Goal: Task Accomplishment & Management: Manage account settings

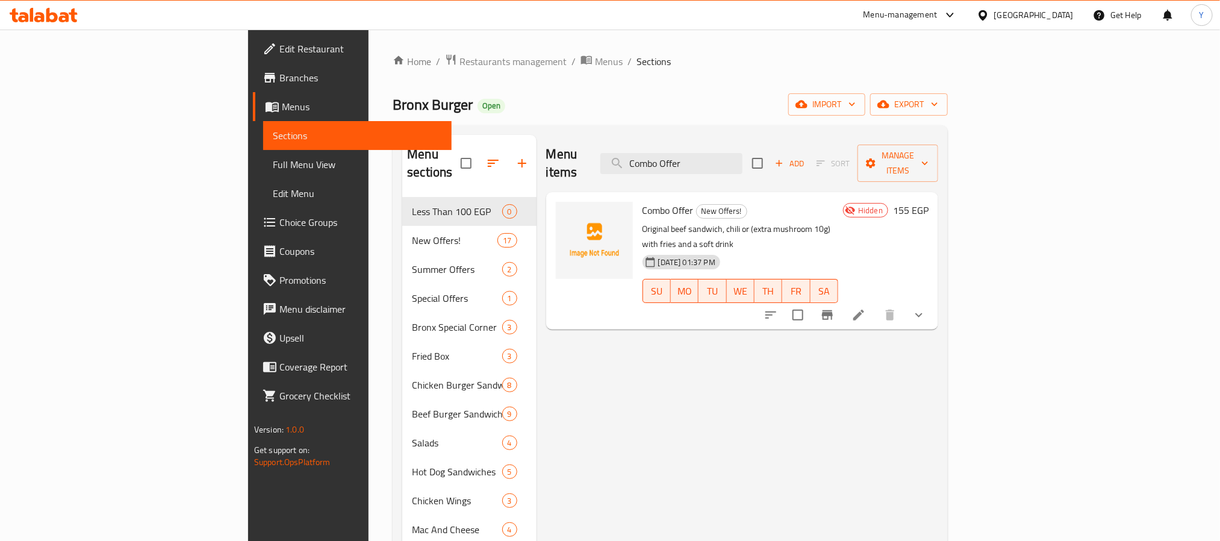
click at [642, 201] on span "Combo Offer" at bounding box center [667, 210] width 51 height 18
drag, startPoint x: 597, startPoint y: 192, endPoint x: 617, endPoint y: 192, distance: 19.9
click at [642, 201] on span "Combo Offer" at bounding box center [667, 210] width 51 height 18
copy span "Combo Offer"
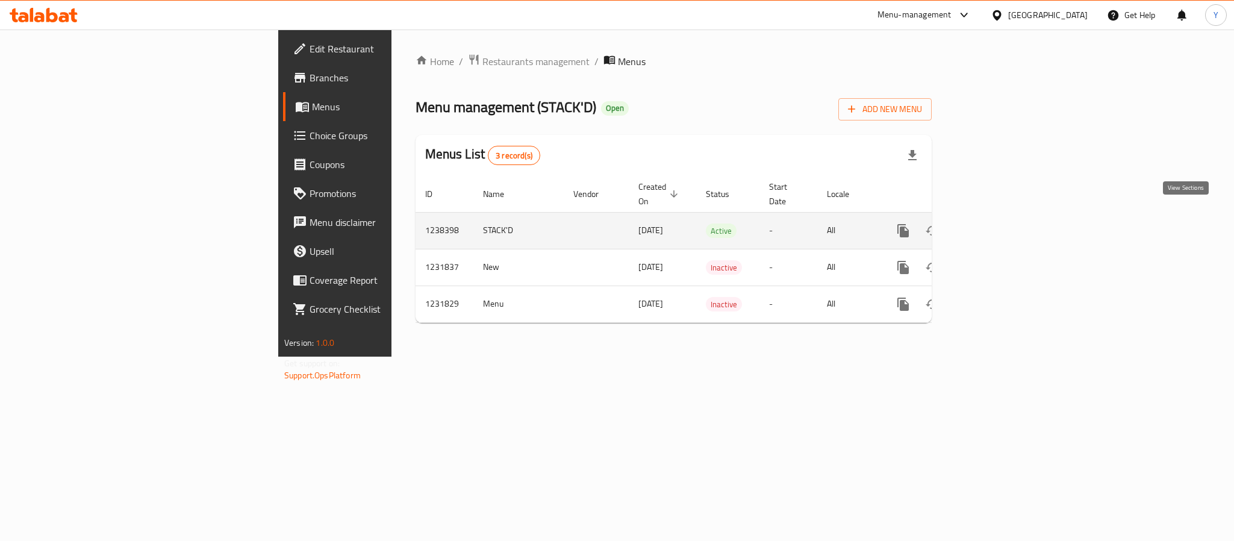
click at [997, 223] on icon "enhanced table" at bounding box center [990, 230] width 14 height 14
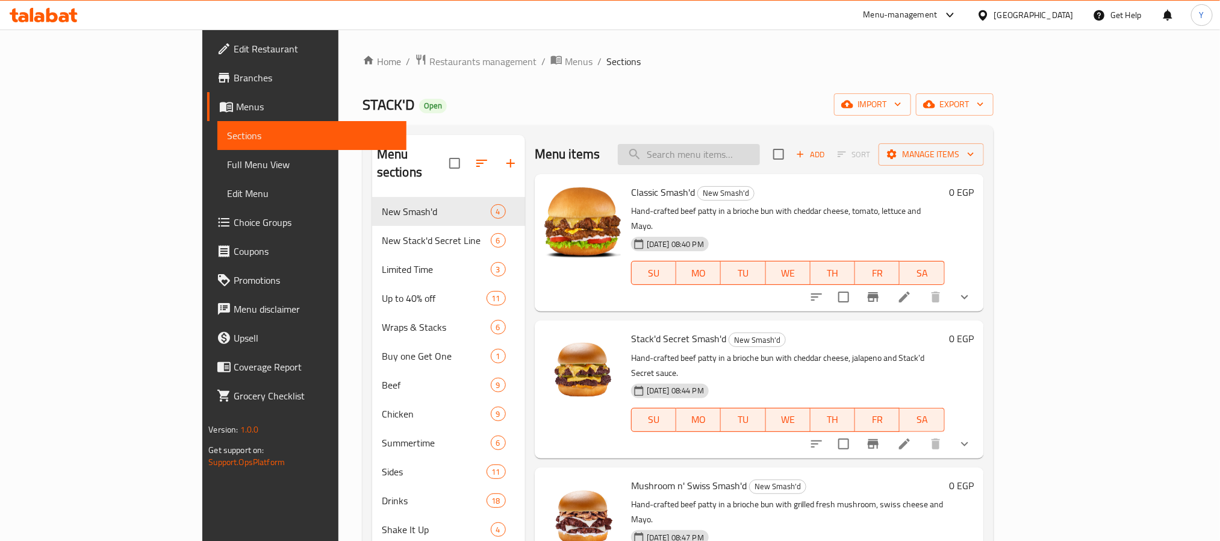
click at [760, 155] on input "search" at bounding box center [689, 154] width 142 height 21
paste input "large combo"
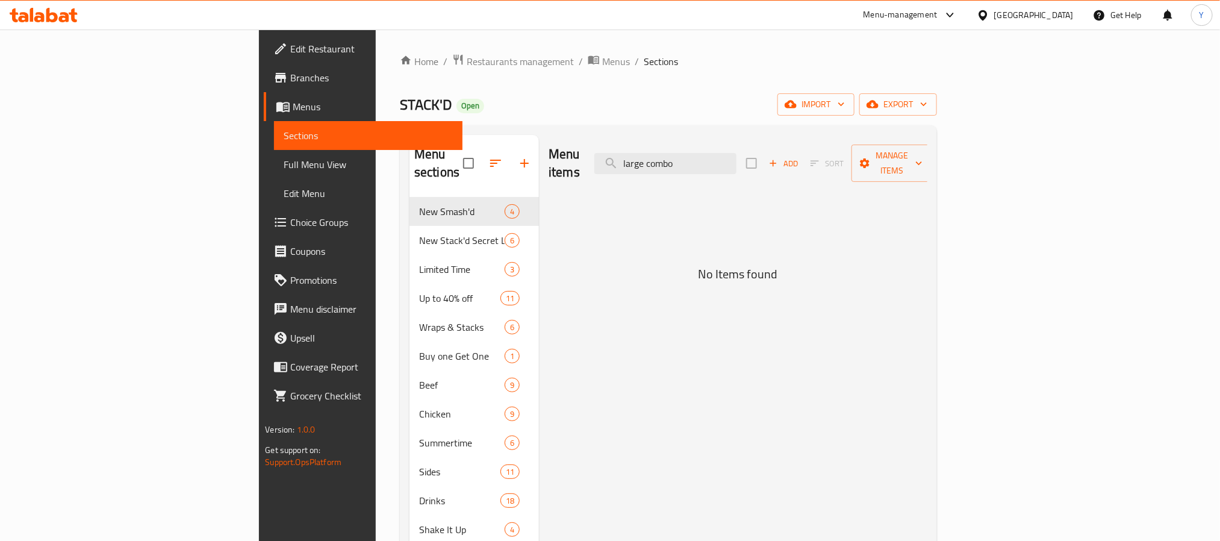
type input "large combo"
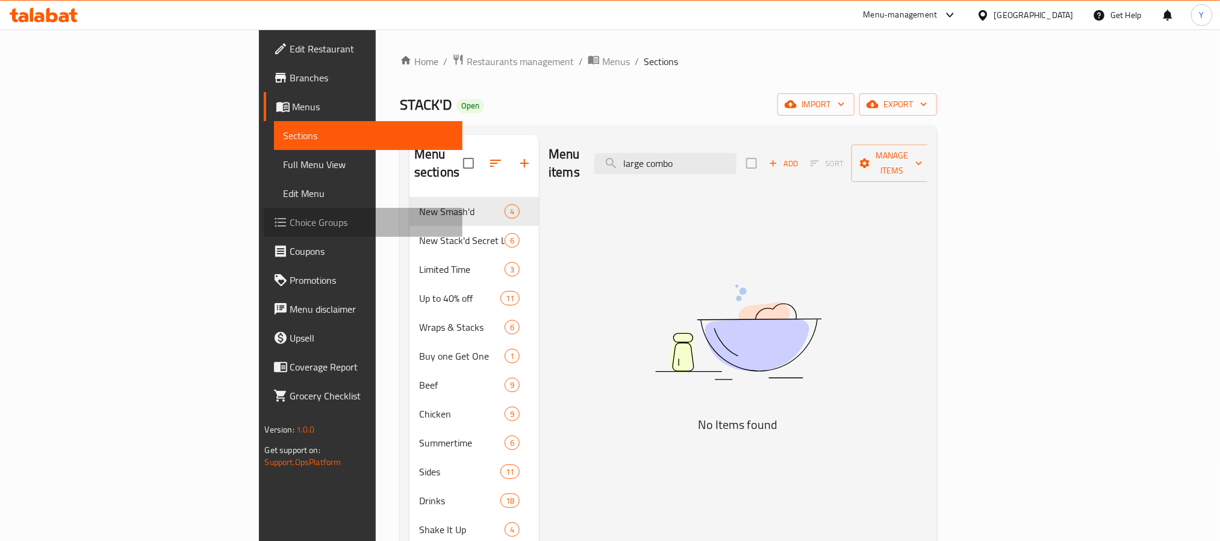
click at [290, 222] on span "Choice Groups" at bounding box center [371, 222] width 163 height 14
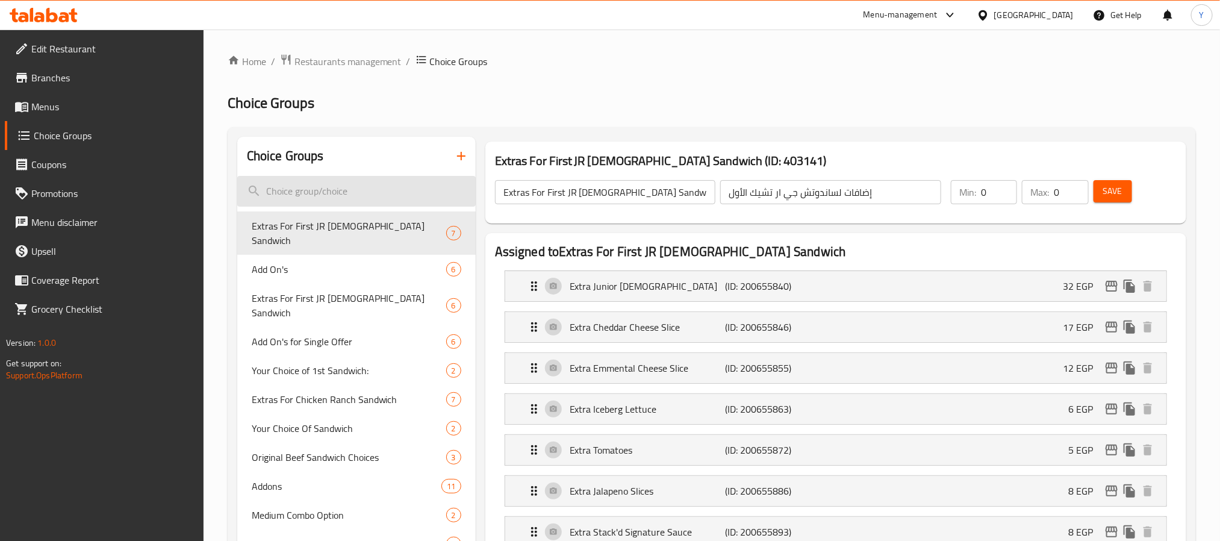
click at [342, 192] on input "search" at bounding box center [356, 191] width 238 height 31
paste input "large combo"
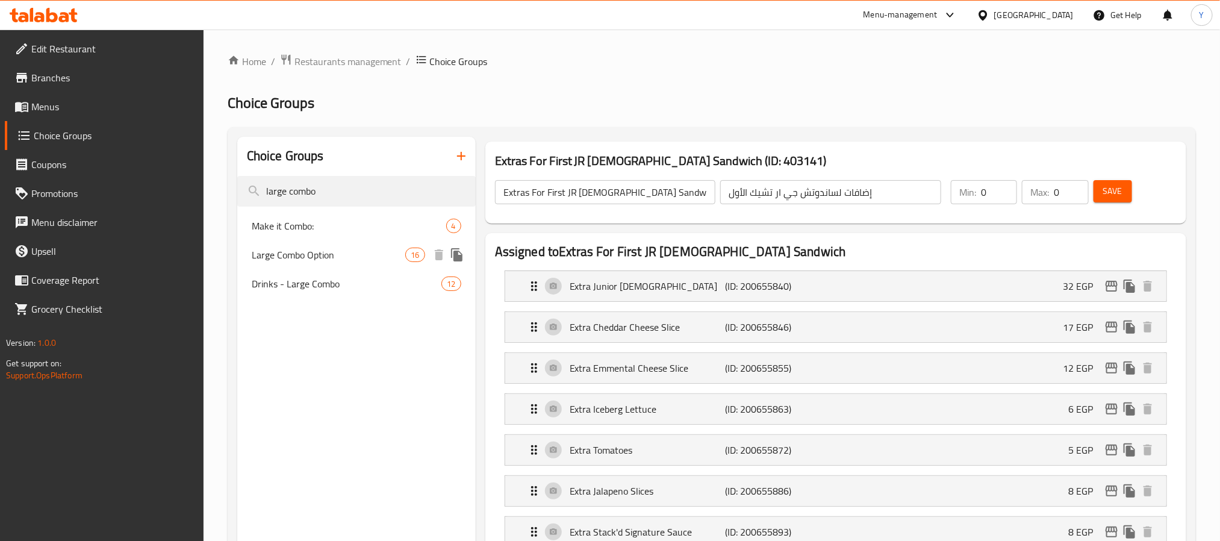
type input "large combo"
click at [280, 247] on span "Large Combo Option" at bounding box center [329, 254] width 154 height 14
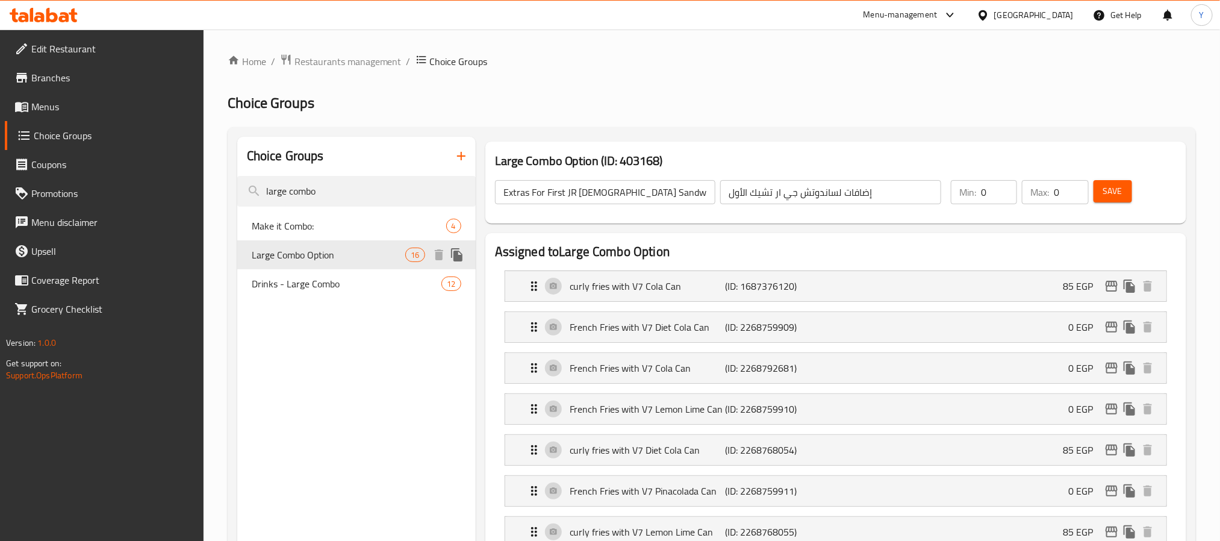
type input "Large Combo Option"
type input "خيارك من الكومبو الكبير"
type input "1"
click at [64, 94] on link "Menus" at bounding box center [104, 106] width 199 height 29
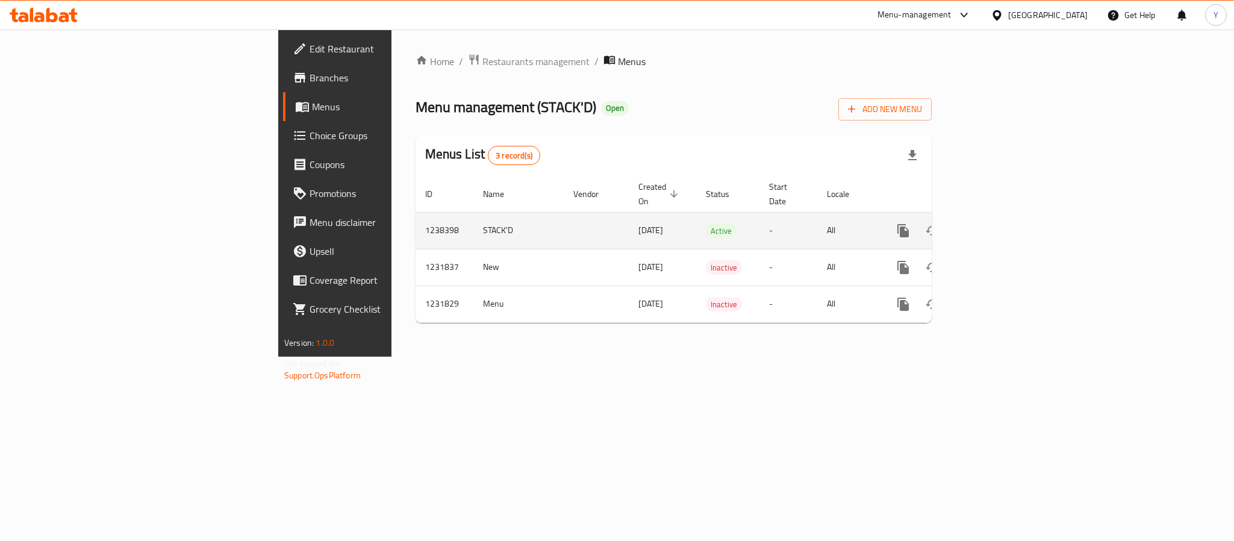
click at [1004, 216] on link "enhanced table" at bounding box center [989, 230] width 29 height 29
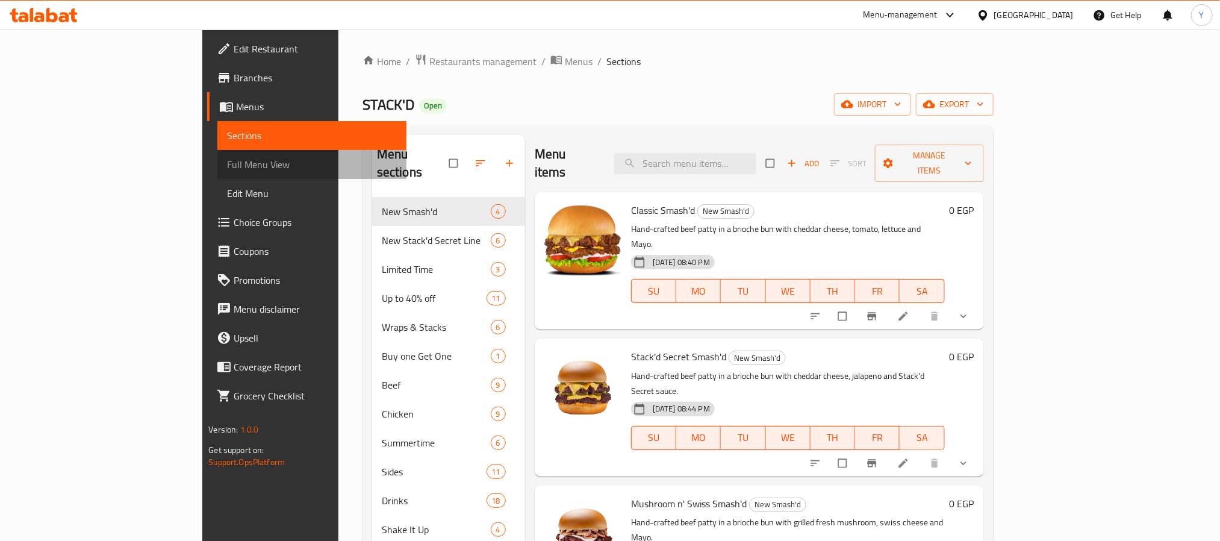
click at [227, 169] on span "Full Menu View" at bounding box center [311, 164] width 169 height 14
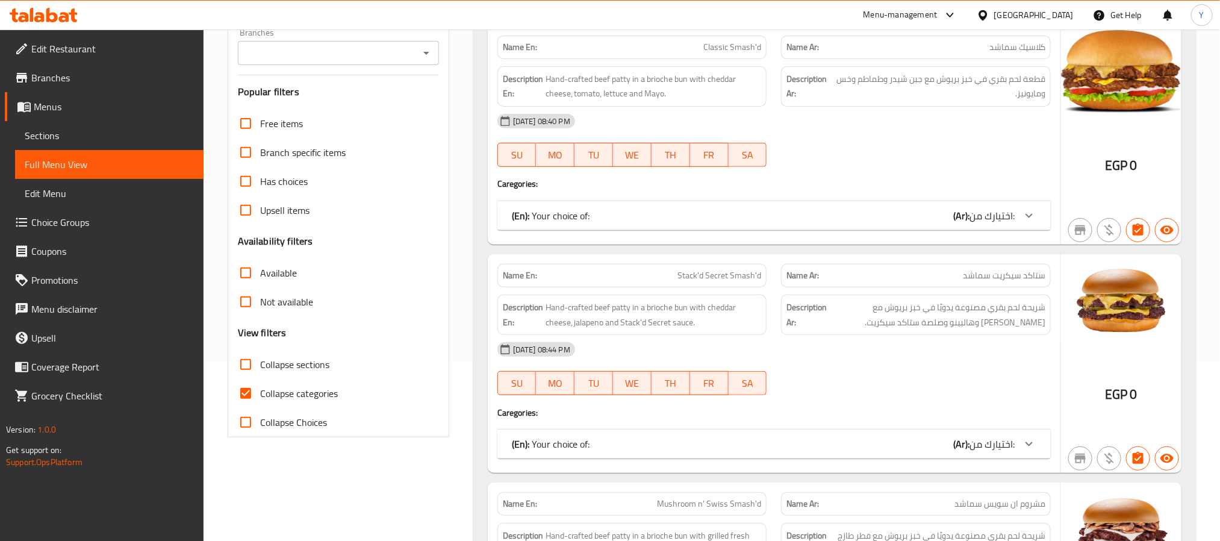
scroll to position [181, 0]
click at [257, 387] on input "Collapse categories" at bounding box center [245, 392] width 29 height 29
checkbox input "false"
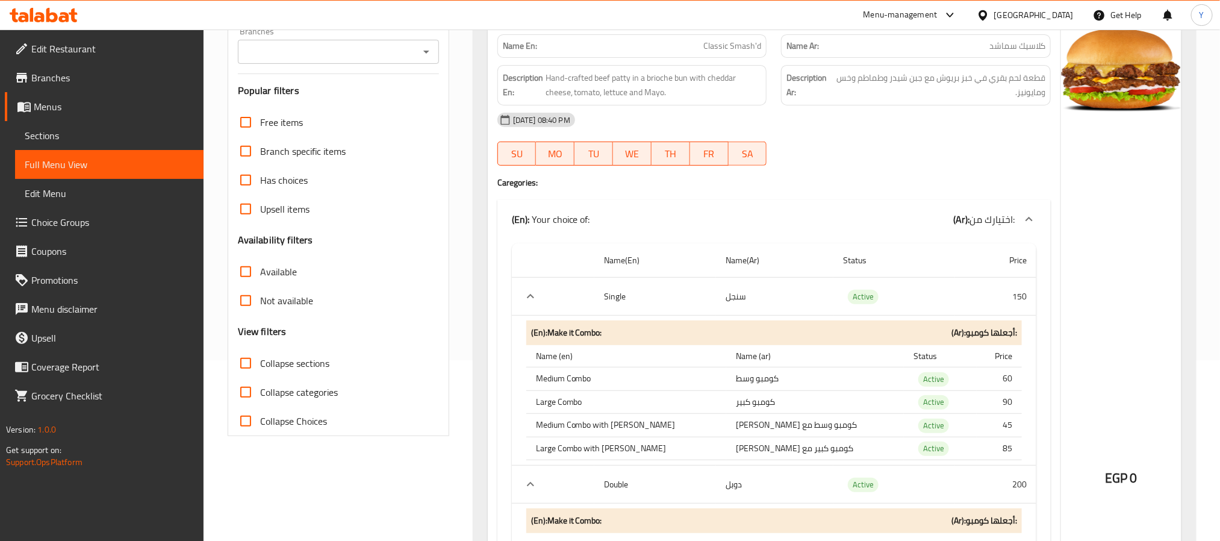
click at [575, 403] on th "Large Combo" at bounding box center [626, 401] width 201 height 23
drag, startPoint x: 575, startPoint y: 403, endPoint x: 1021, endPoint y: 398, distance: 446.2
click at [1021, 398] on tr "Large Combo كومبو كبير Active 90" at bounding box center [774, 401] width 496 height 23
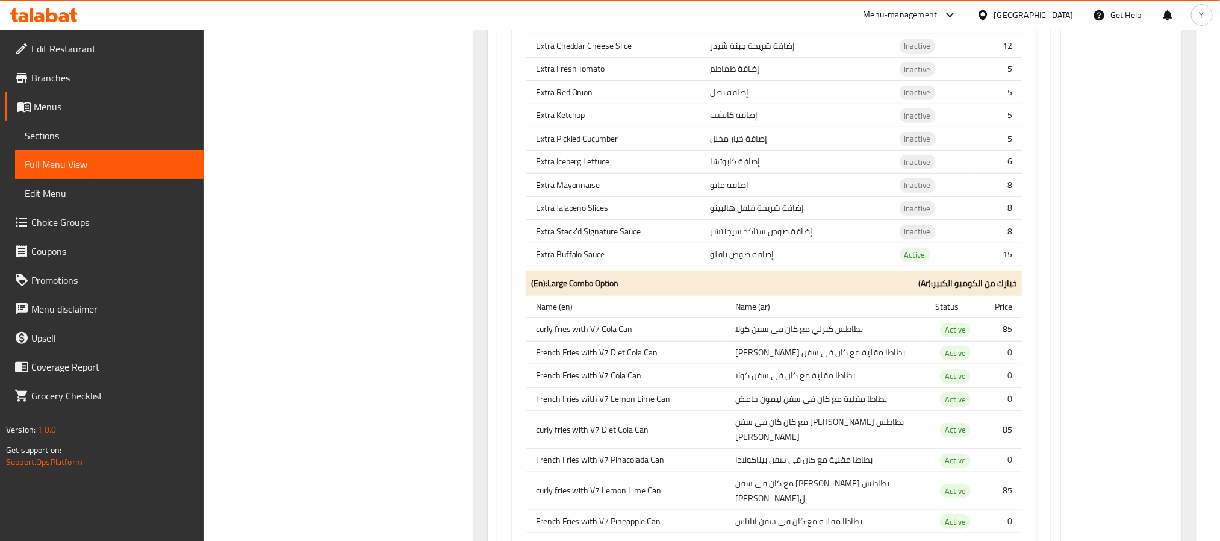
scroll to position [17656, 0]
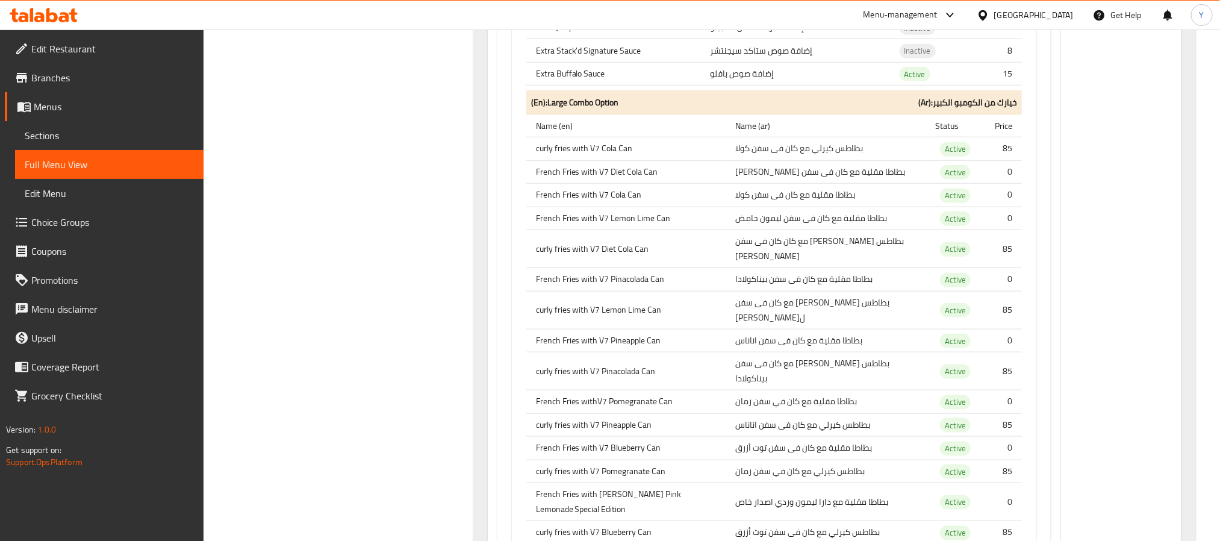
click at [539, 161] on th "curly fries with V7 Cola Can" at bounding box center [626, 148] width 200 height 23
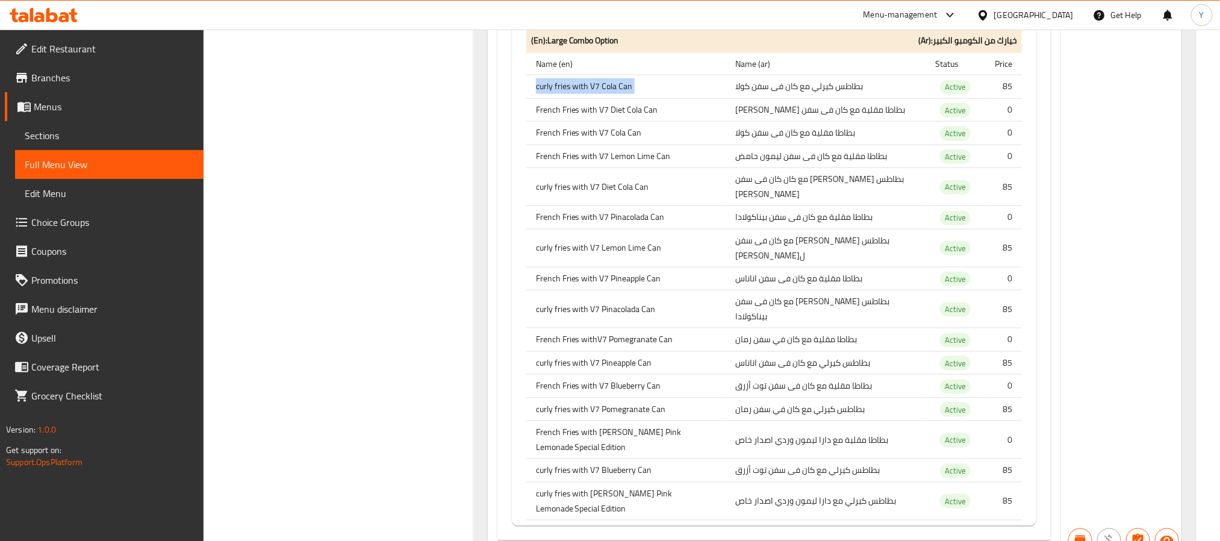
scroll to position [17746, 0]
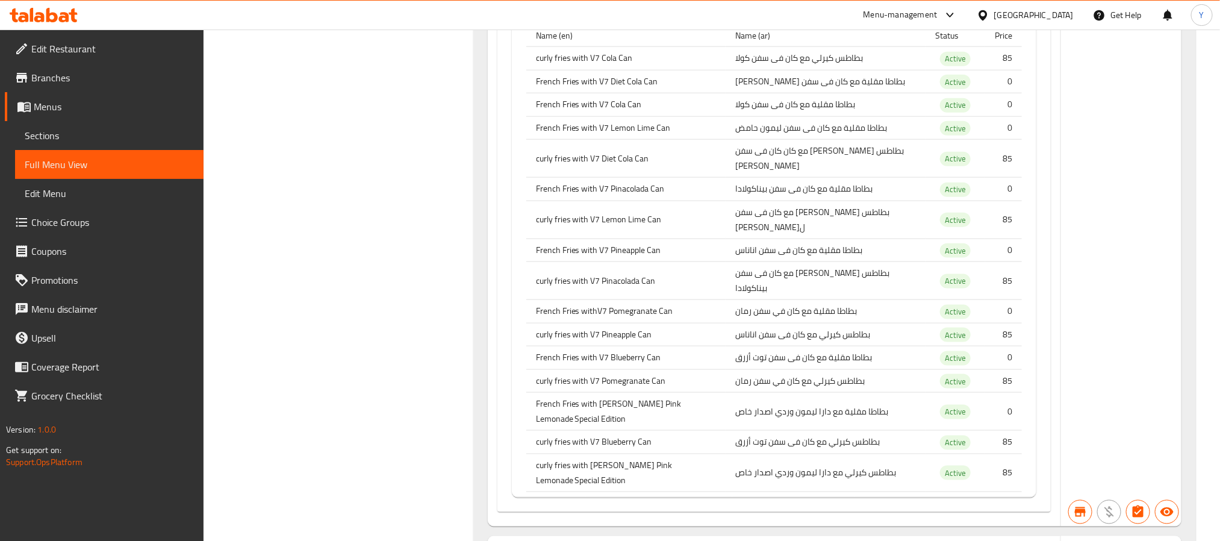
click at [632, 194] on th "French Fries with V7 Pinacolada Can" at bounding box center [626, 189] width 200 height 23
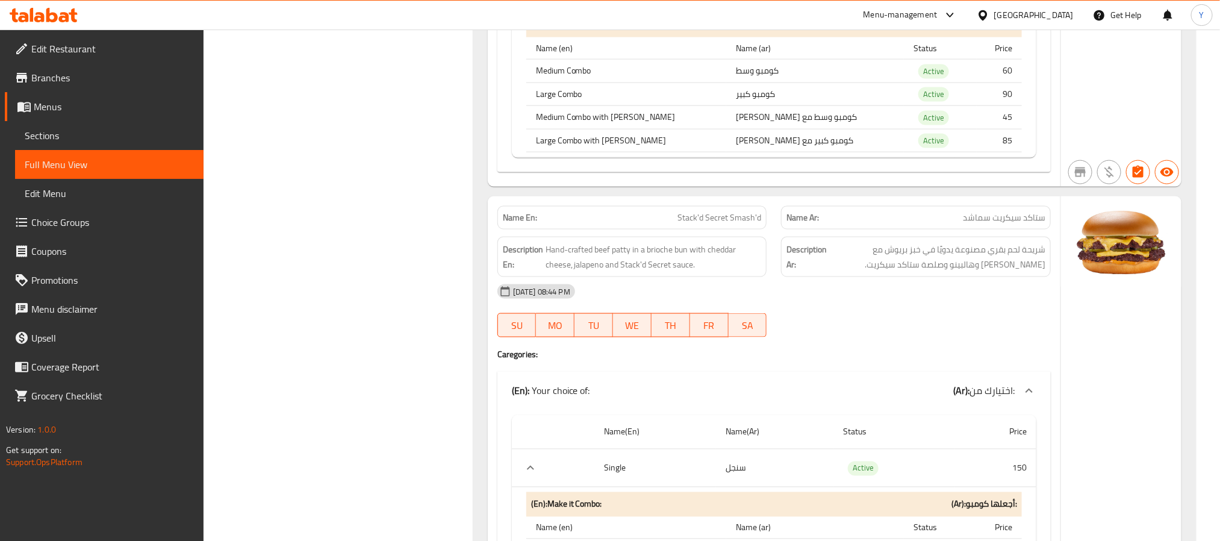
scroll to position [0, 0]
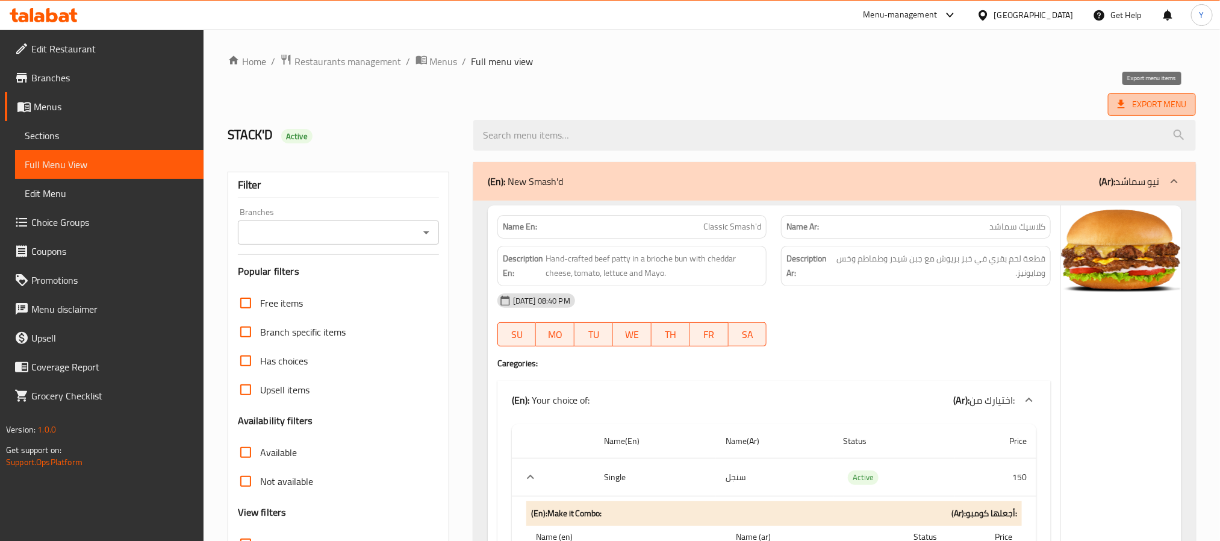
click at [1154, 104] on span "Export Menu" at bounding box center [1152, 104] width 69 height 15
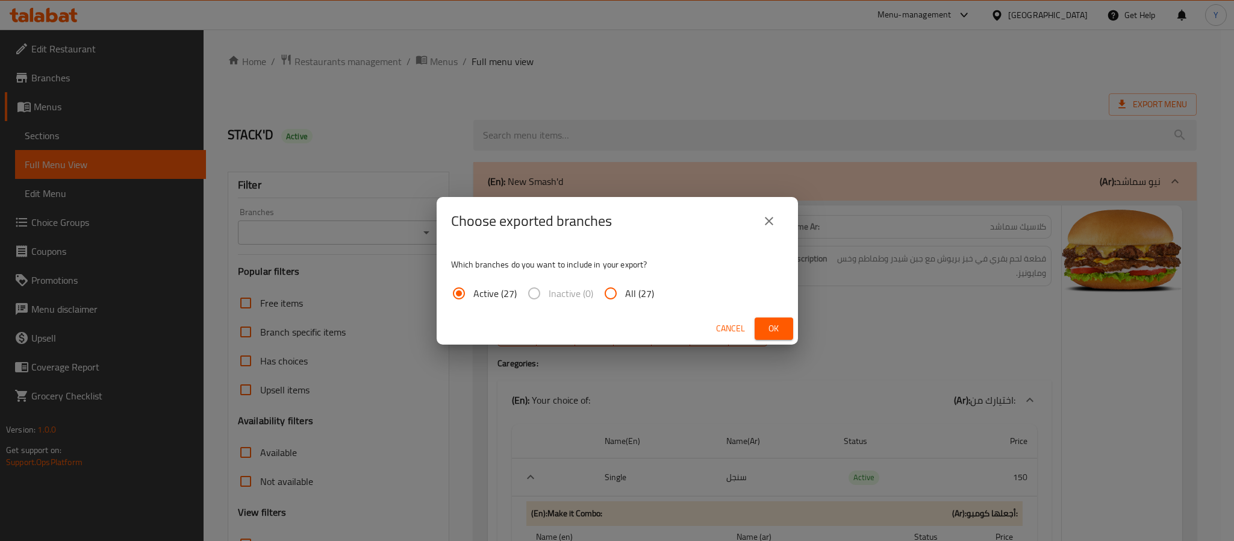
click at [626, 300] on span "All (27)" at bounding box center [639, 293] width 29 height 14
click at [625, 302] on input "All (27)" at bounding box center [610, 293] width 29 height 29
radio input "true"
click at [773, 329] on span "Ok" at bounding box center [773, 328] width 19 height 15
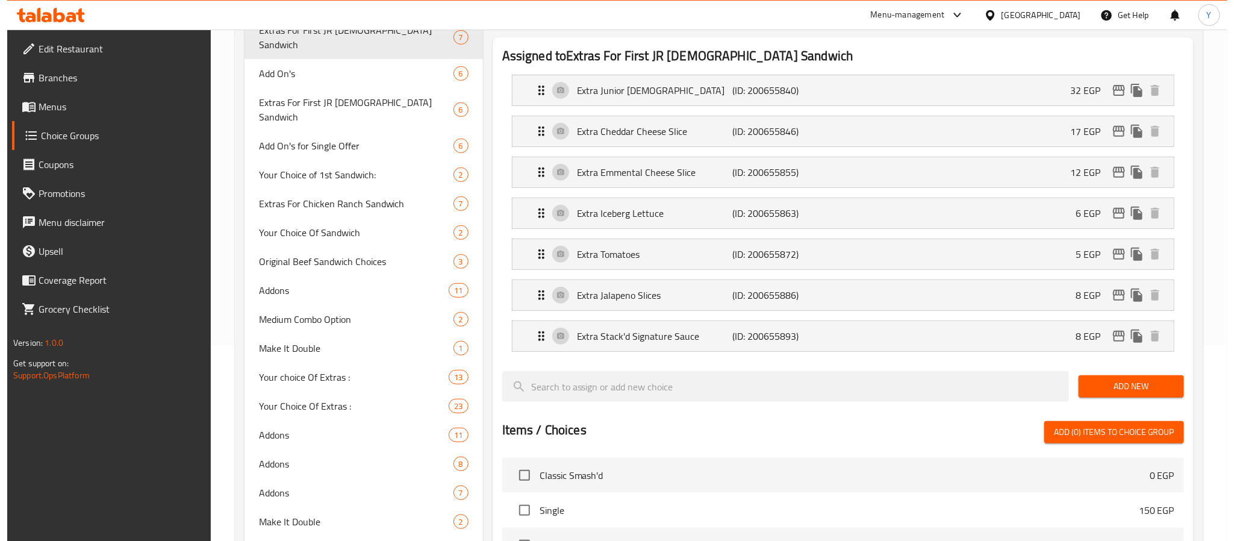
scroll to position [632, 0]
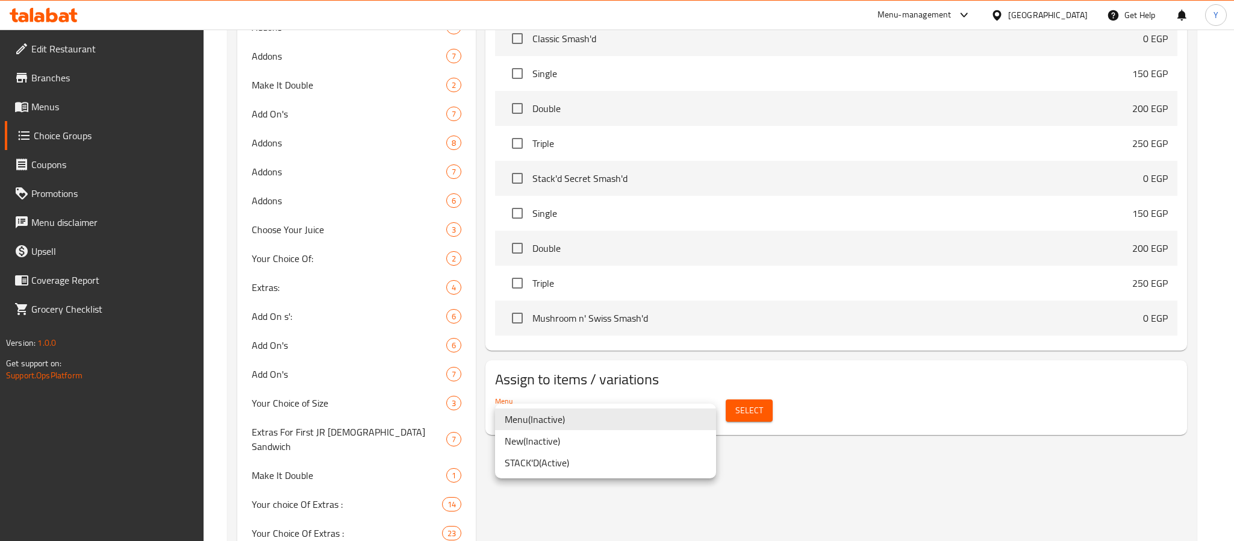
click at [573, 444] on li "New ( Inactive )" at bounding box center [605, 441] width 221 height 22
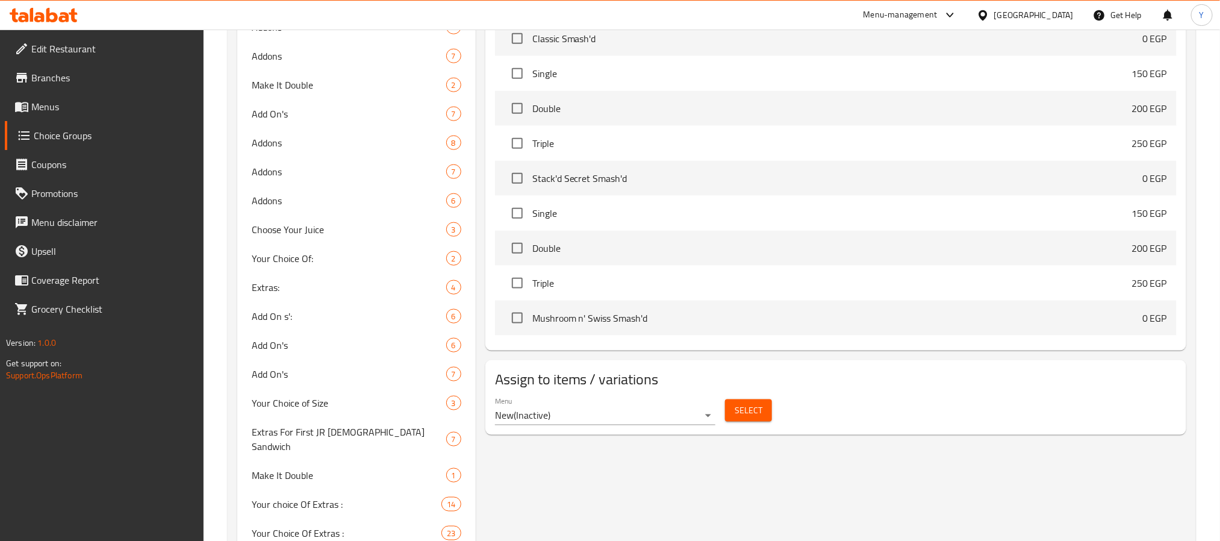
click at [556, 405] on div "Menu New ( Inactive )" at bounding box center [605, 410] width 221 height 29
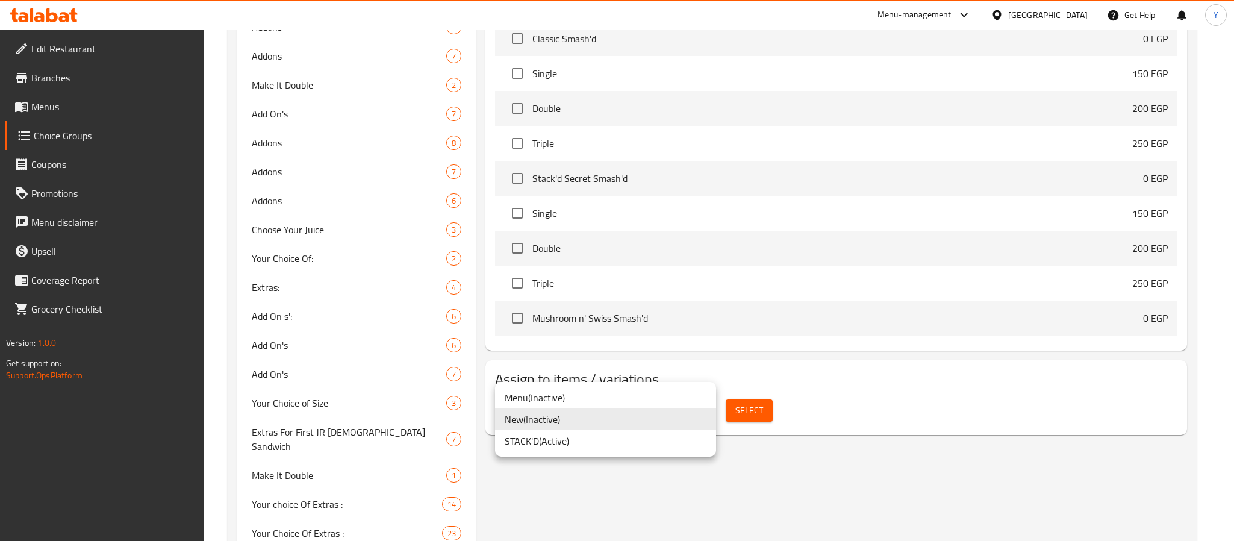
click at [561, 437] on li "STACK'D ( Active )" at bounding box center [605, 441] width 221 height 22
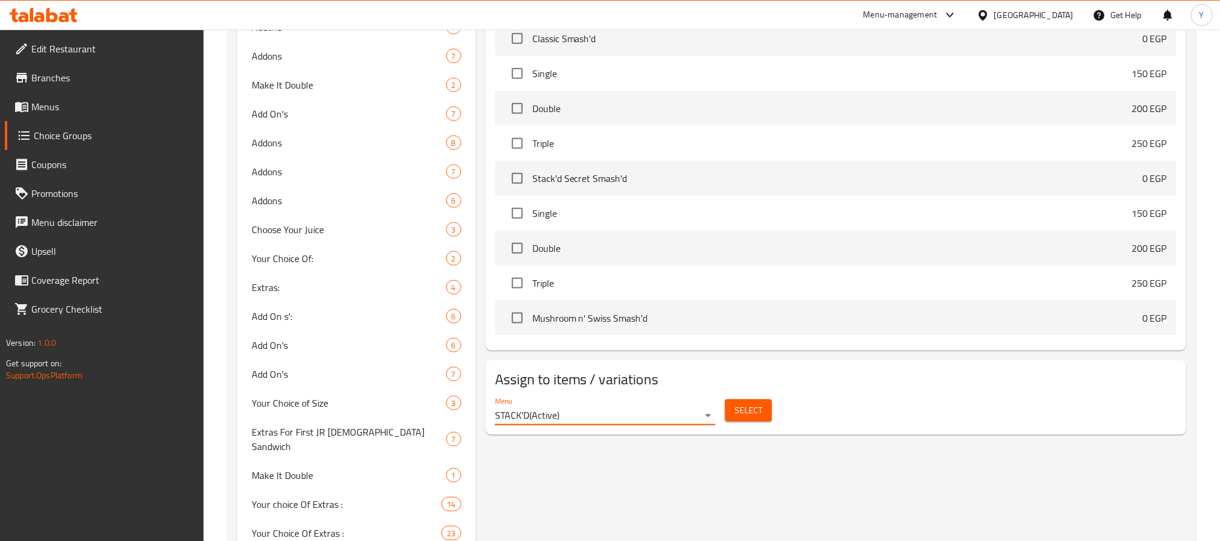
click at [750, 417] on span "Select" at bounding box center [749, 410] width 28 height 15
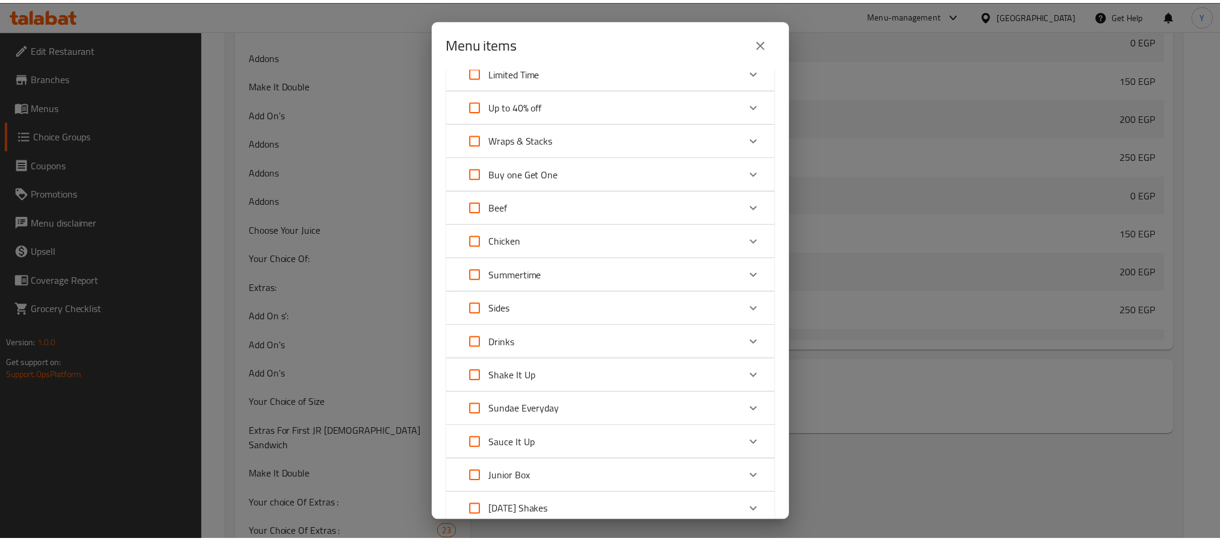
scroll to position [273, 0]
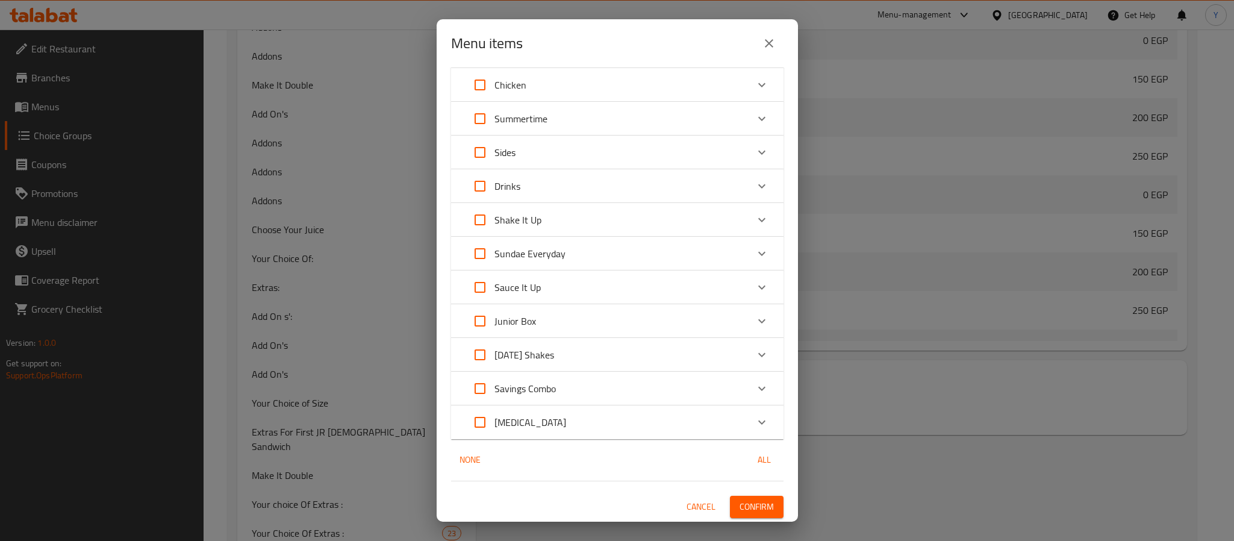
click at [779, 42] on button "close" at bounding box center [768, 43] width 29 height 29
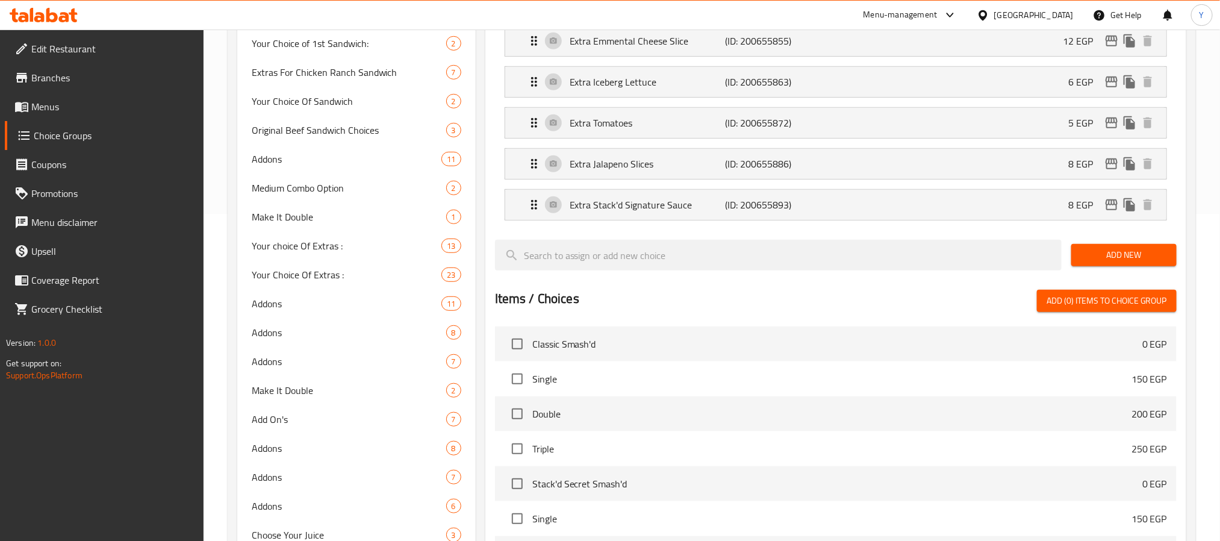
scroll to position [0, 0]
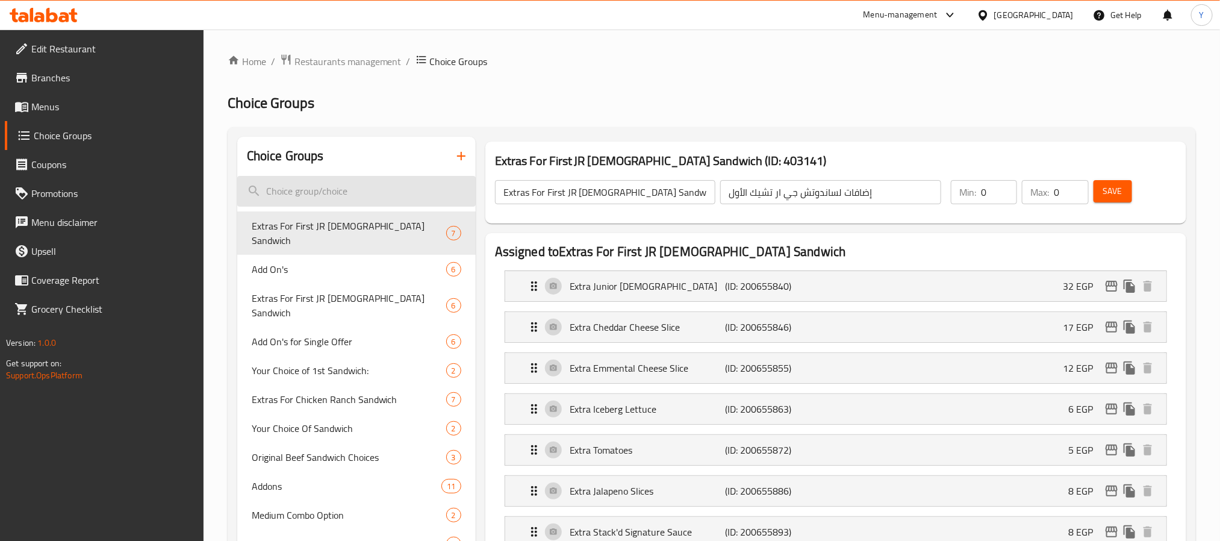
click at [354, 176] on input "search" at bounding box center [356, 191] width 238 height 31
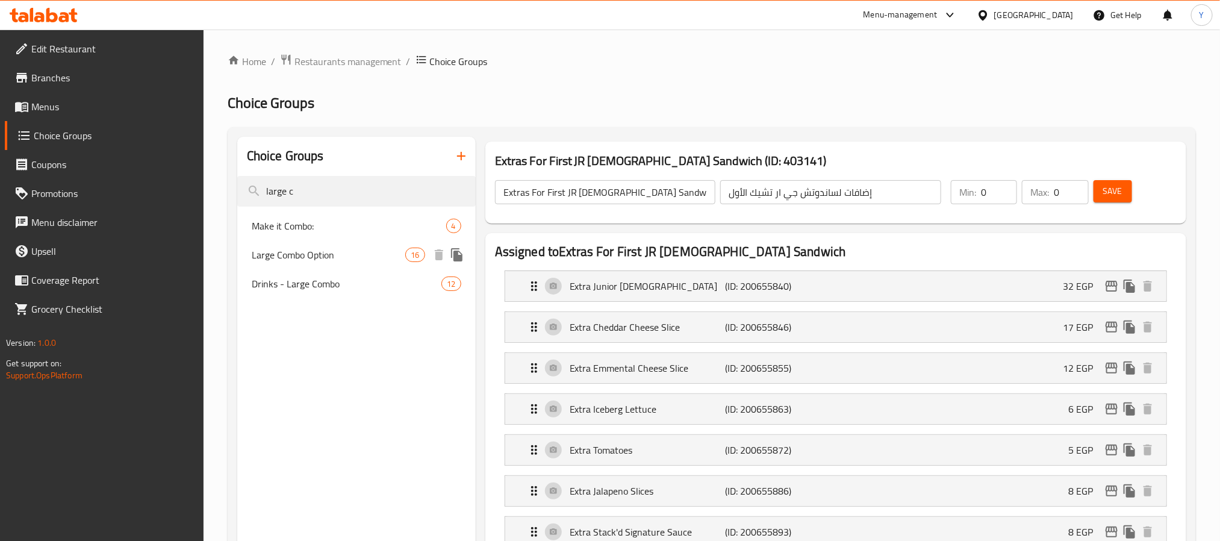
type input "large c"
click at [326, 249] on span "Large Combo Option" at bounding box center [329, 254] width 154 height 14
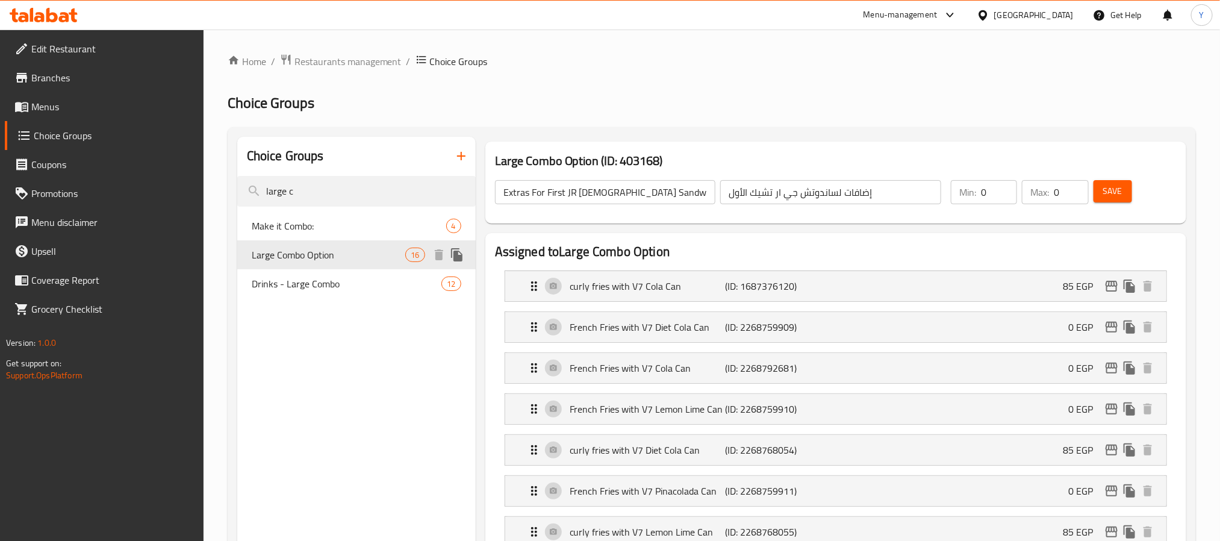
type input "Large Combo Option"
type input "خيارك من الكومبو الكبير"
type input "1"
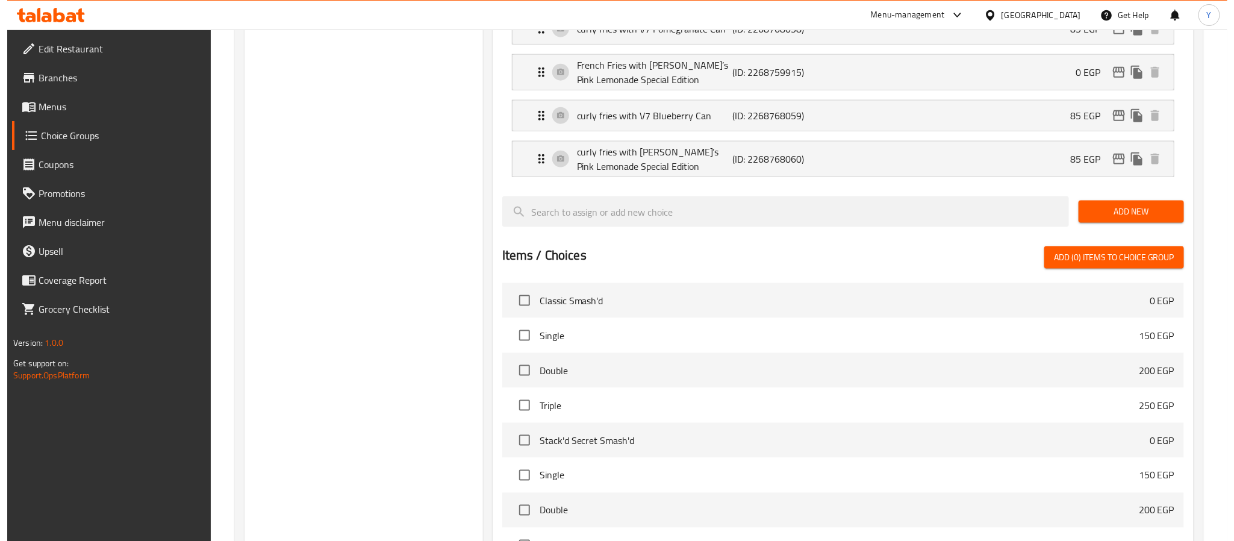
scroll to position [952, 0]
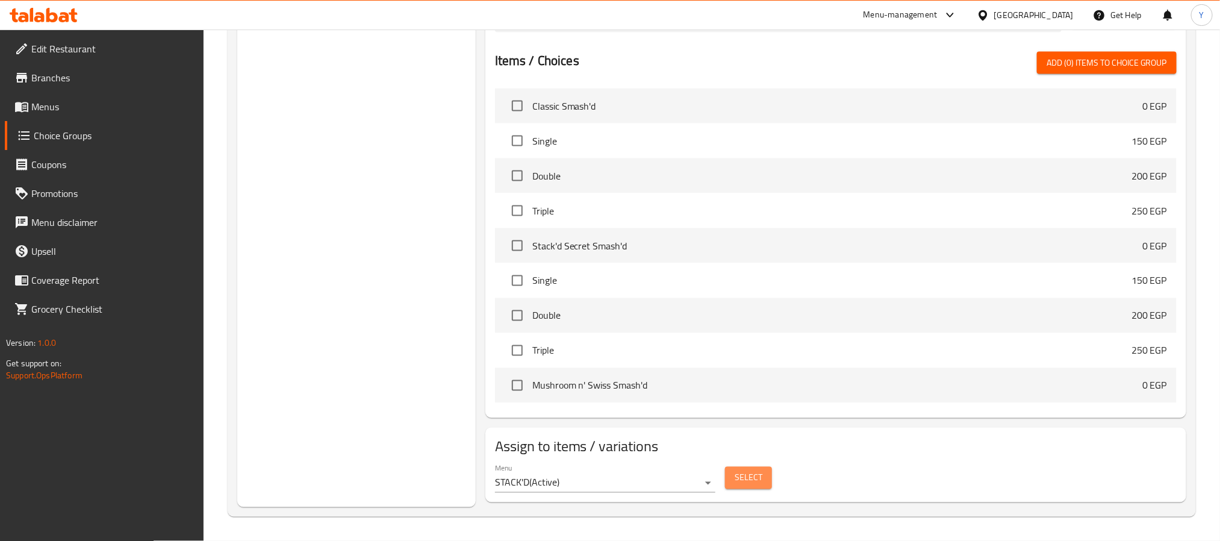
click at [750, 479] on span "Select" at bounding box center [749, 477] width 28 height 15
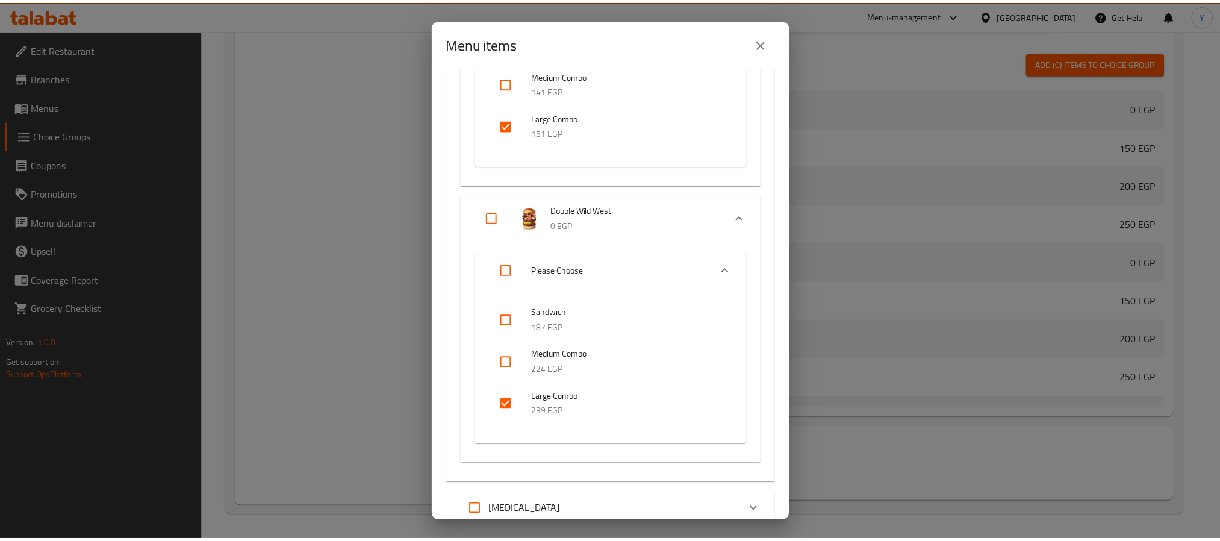
scroll to position [9563, 0]
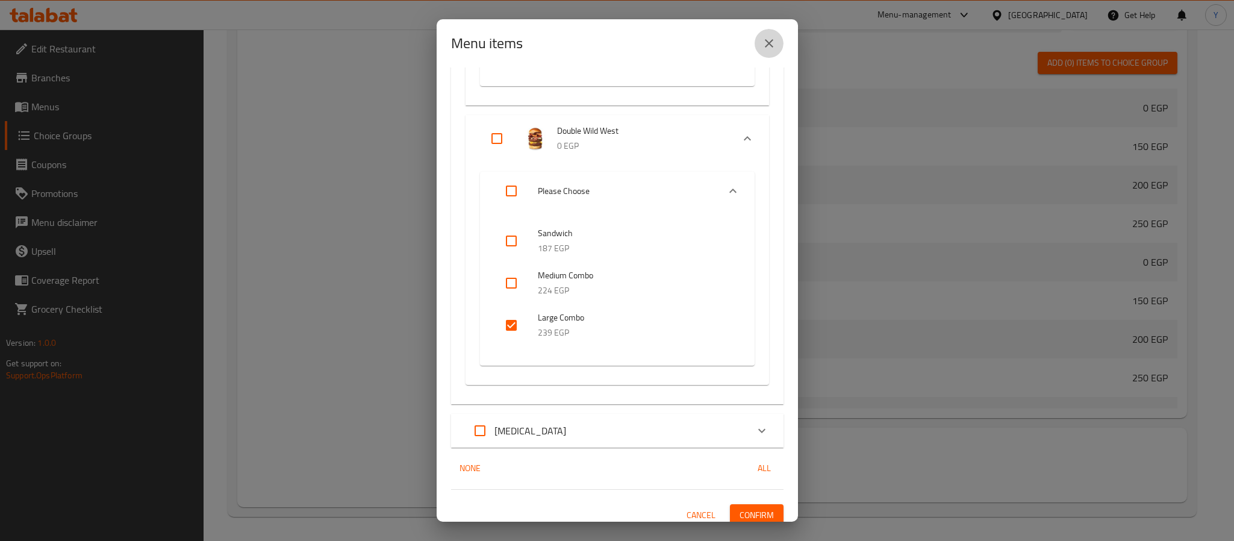
click at [770, 37] on icon "close" at bounding box center [769, 43] width 14 height 14
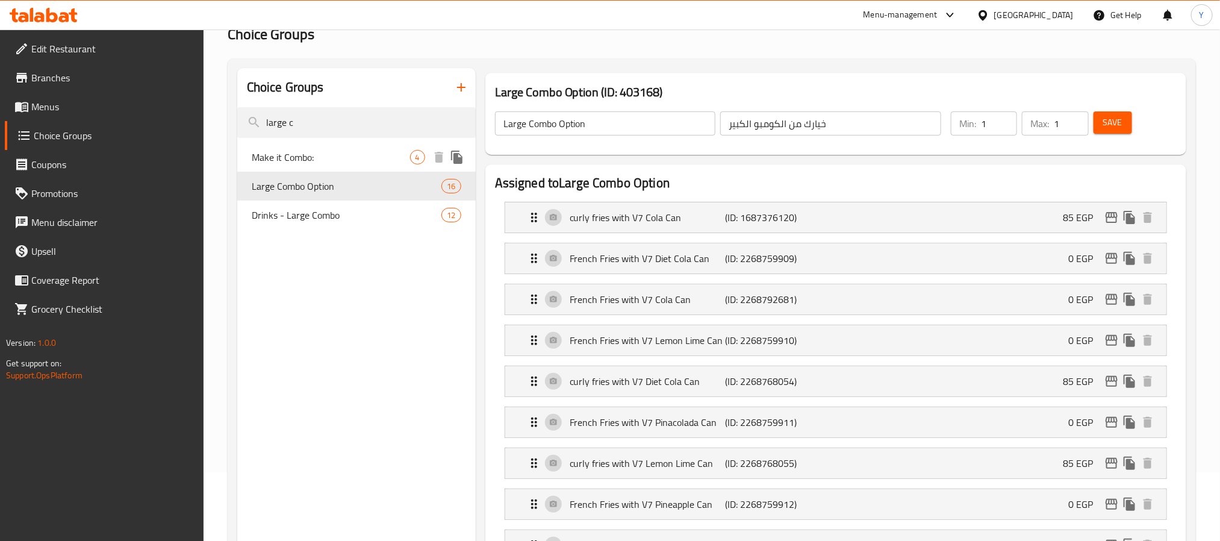
scroll to position [0, 0]
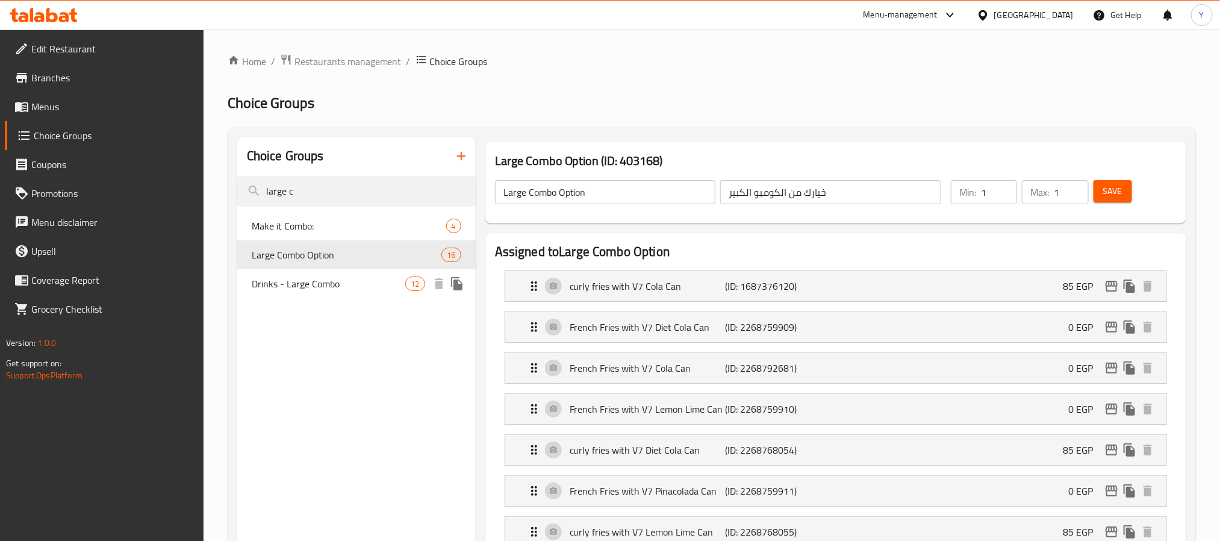
click at [314, 286] on span "Drinks - Large Combo" at bounding box center [329, 283] width 154 height 14
type input "Drinks - Large Combo"
type input "المشروبات - كومبو كبير"
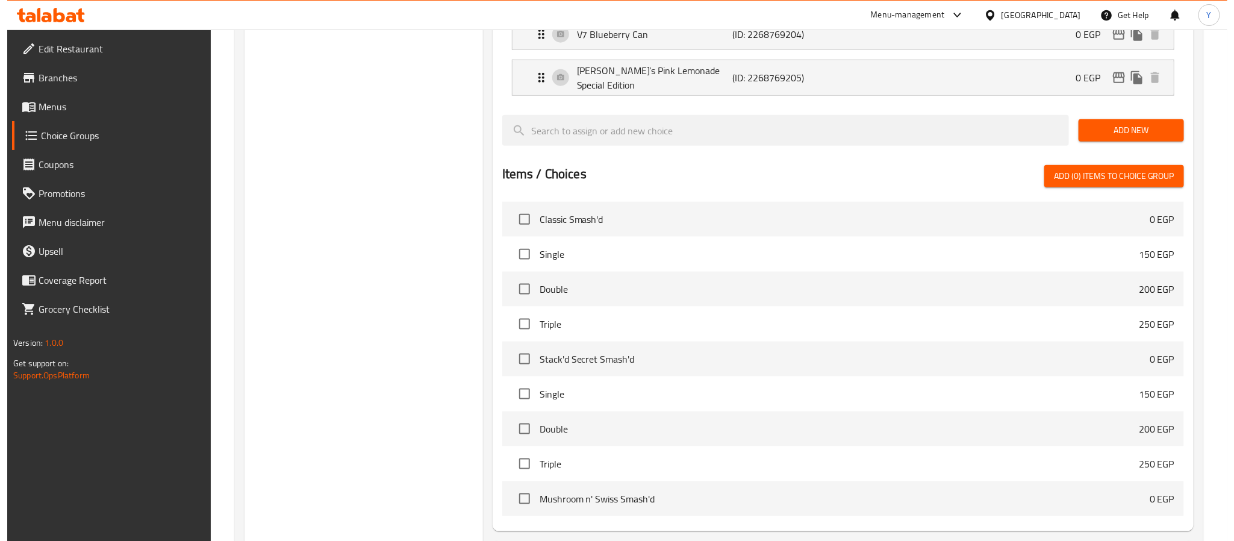
scroll to position [776, 0]
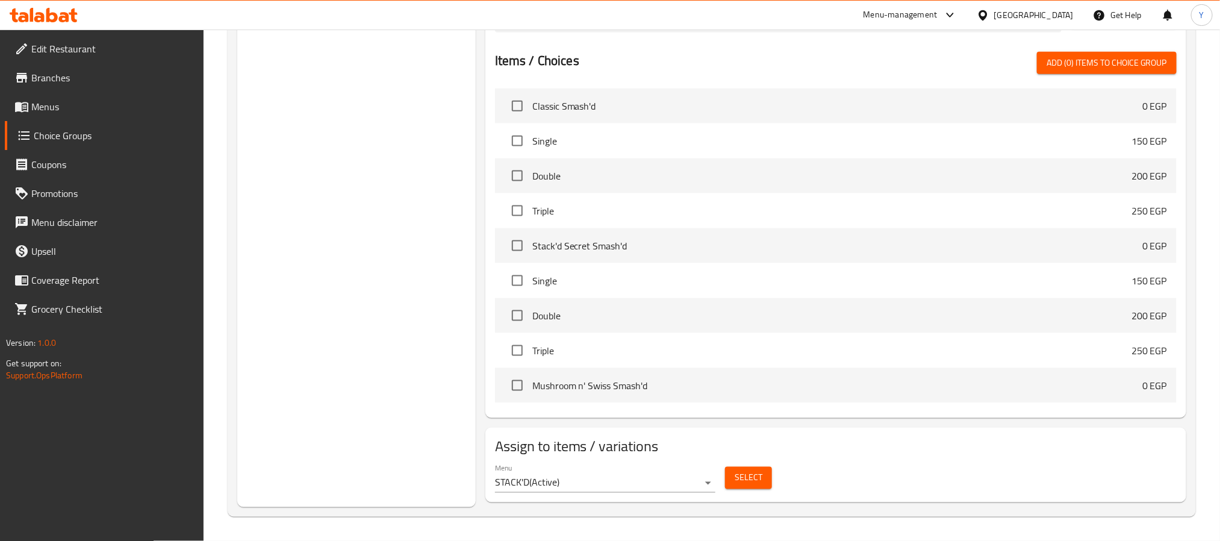
click at [750, 479] on span "Select" at bounding box center [749, 477] width 28 height 15
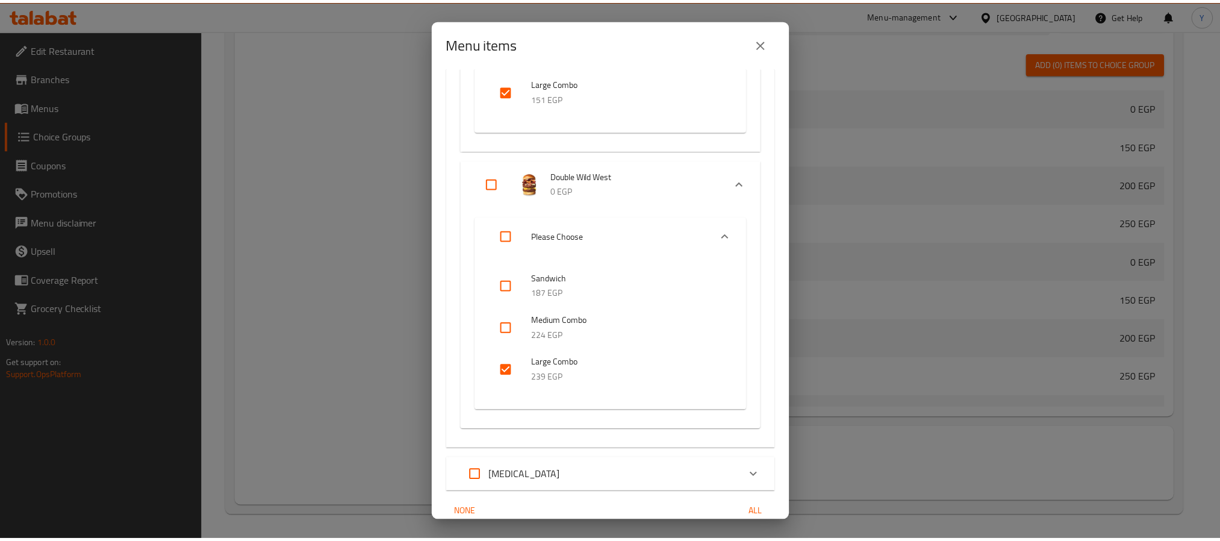
scroll to position [3059, 0]
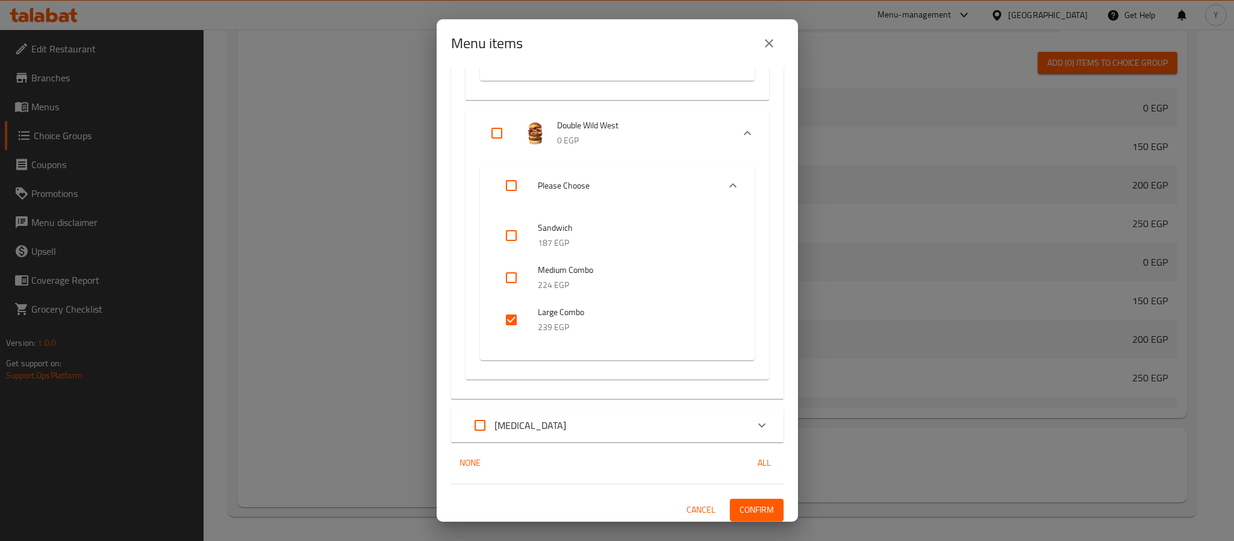
click at [765, 47] on icon "close" at bounding box center [769, 43] width 8 height 8
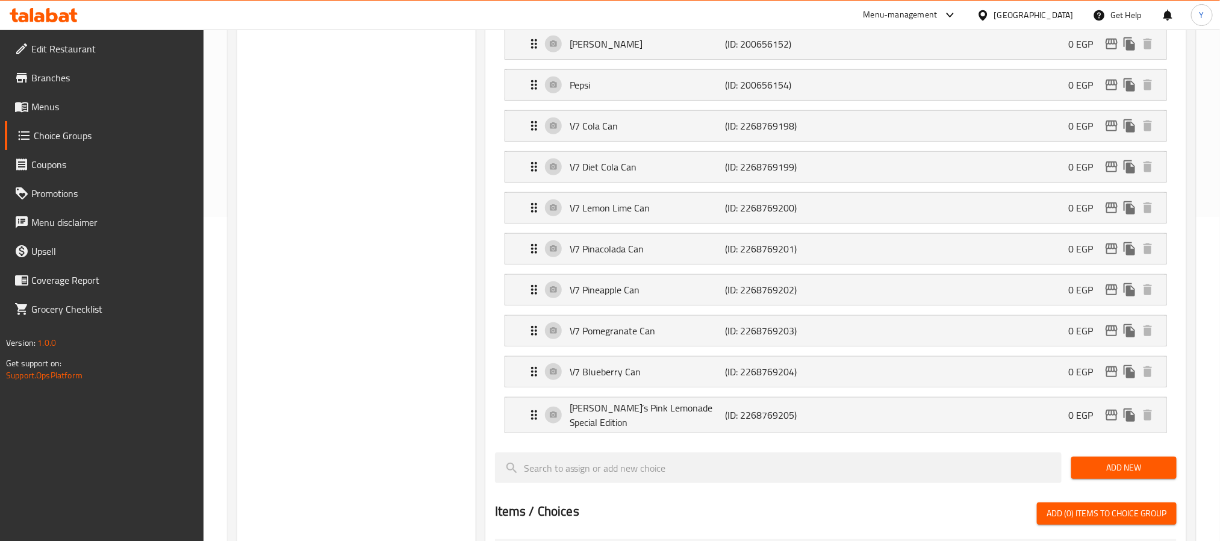
scroll to position [0, 0]
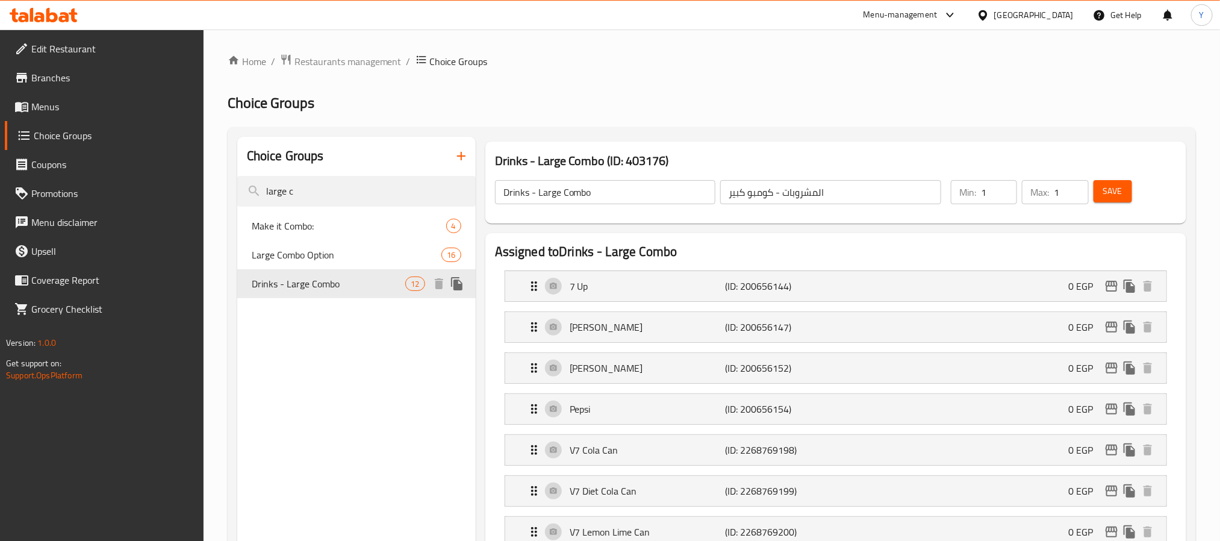
click at [342, 276] on span "Drinks - Large Combo" at bounding box center [329, 283] width 154 height 14
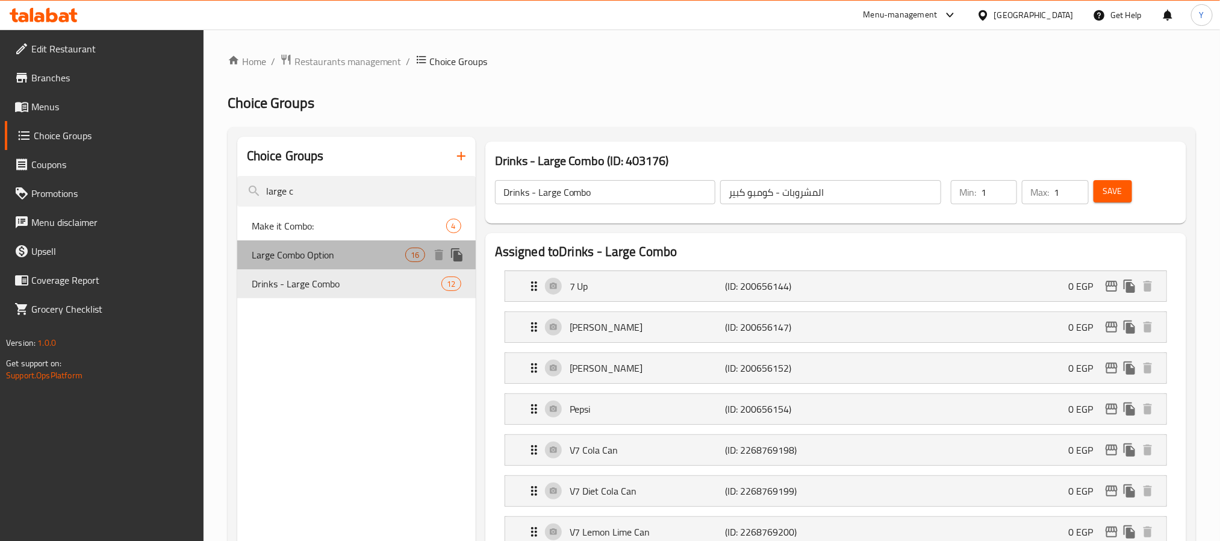
click at [334, 257] on span "Large Combo Option" at bounding box center [329, 254] width 154 height 14
type input "Large Combo Option"
type input "خيارك من الكومبو الكبير"
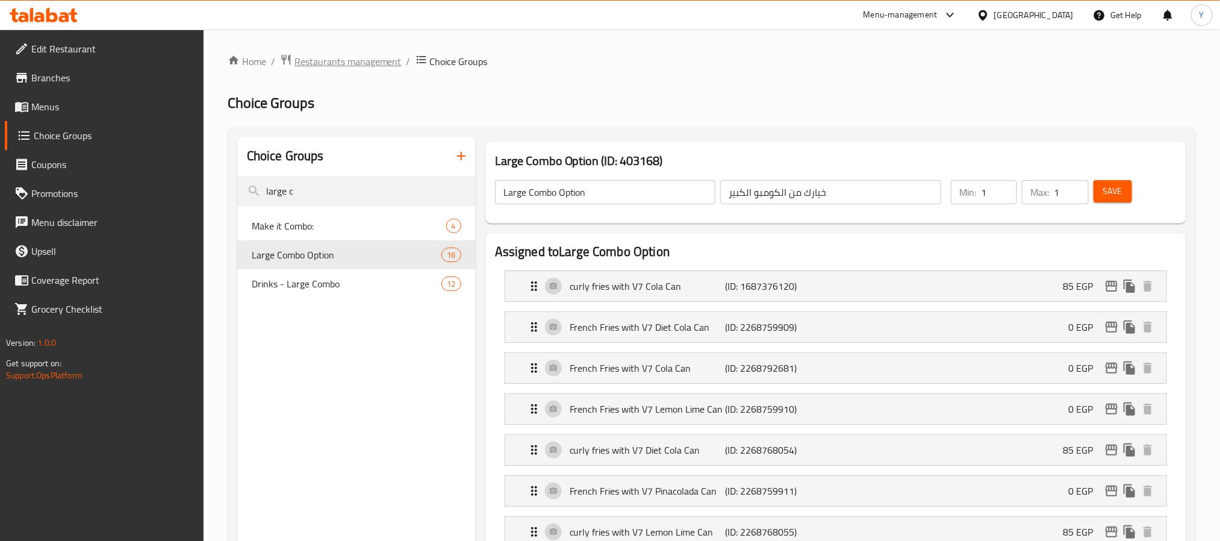
click at [374, 66] on span "Restaurants management" at bounding box center [347, 61] width 107 height 14
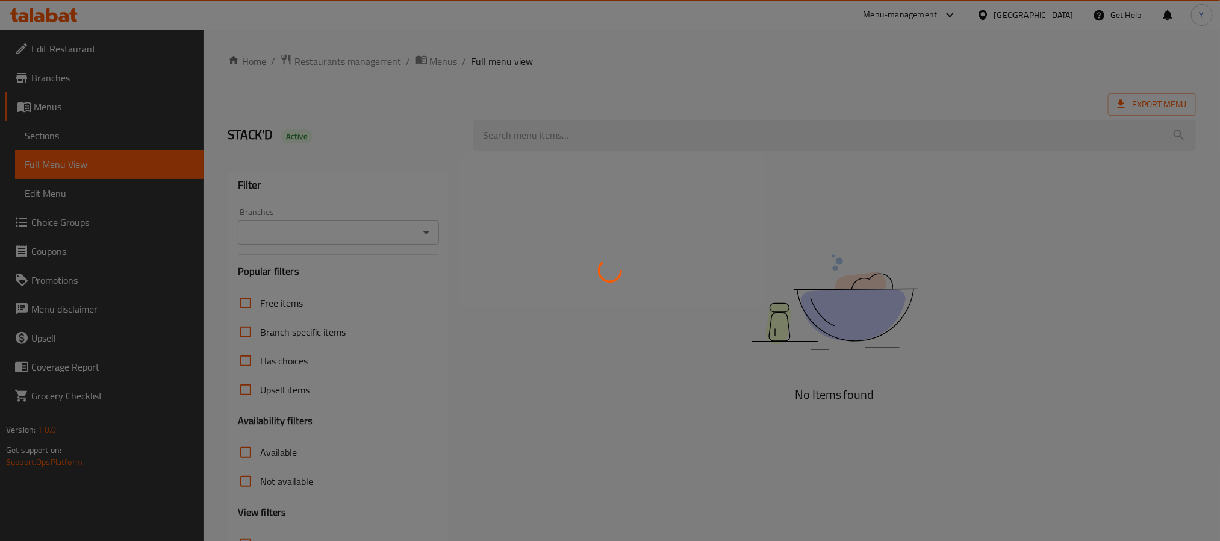
click at [52, 102] on div at bounding box center [610, 270] width 1220 height 541
click at [48, 105] on div at bounding box center [610, 270] width 1220 height 541
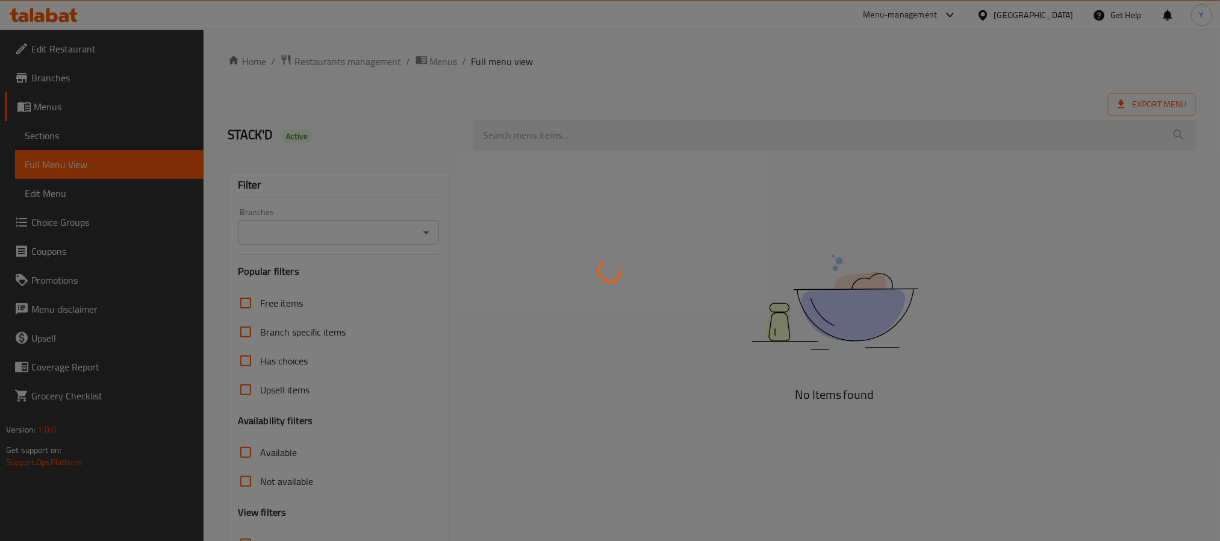
click at [79, 103] on div at bounding box center [610, 270] width 1220 height 541
click at [69, 103] on div at bounding box center [610, 270] width 1220 height 541
click at [76, 107] on div at bounding box center [610, 270] width 1220 height 541
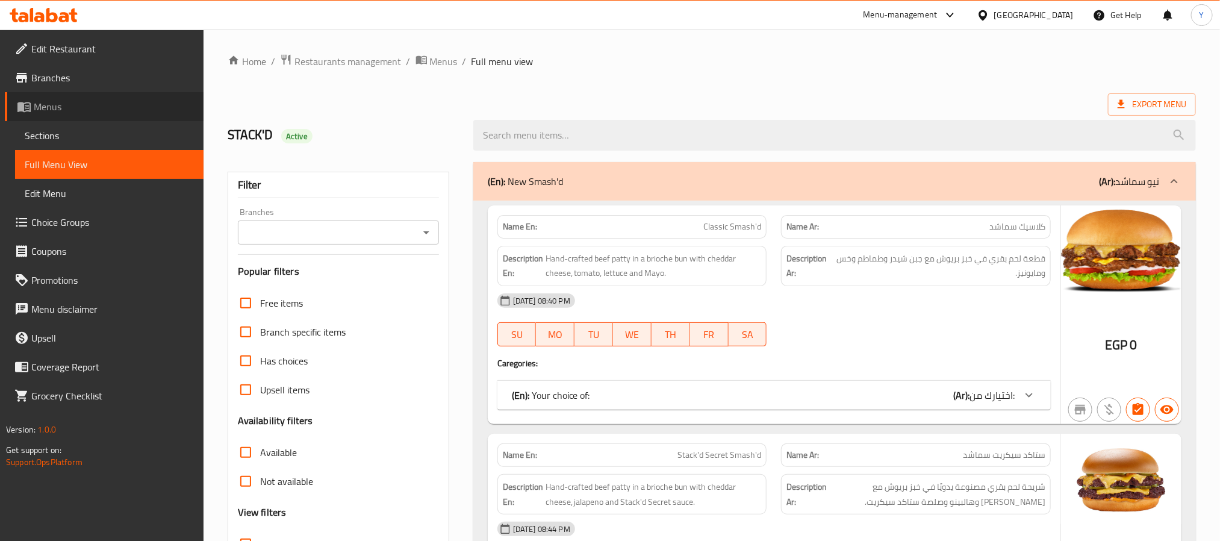
click at [78, 112] on span "Menus" at bounding box center [114, 106] width 160 height 14
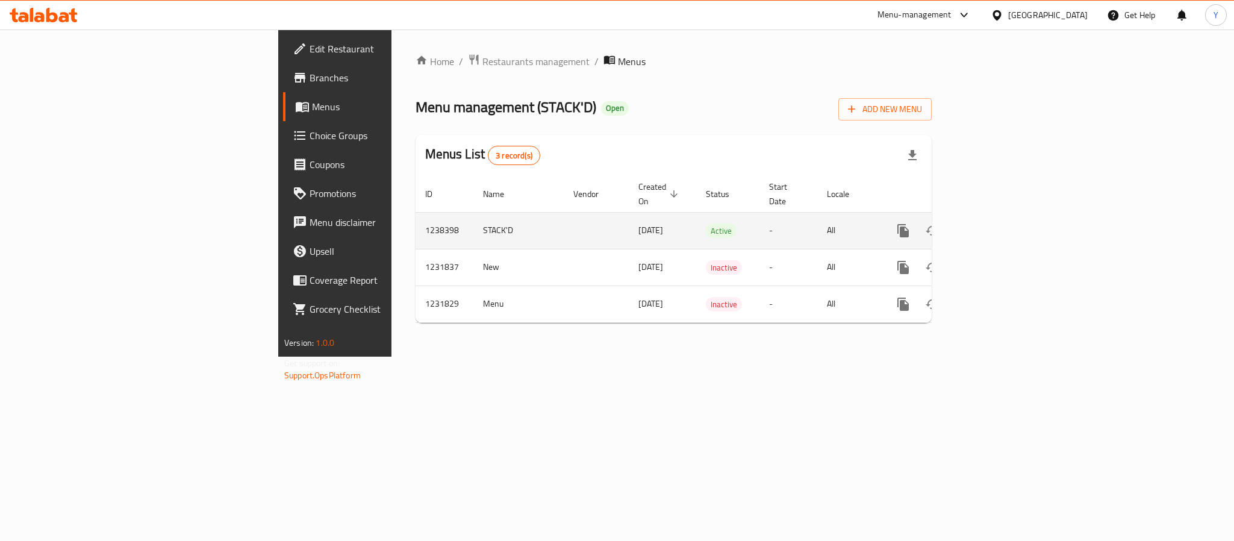
click at [1004, 226] on link "enhanced table" at bounding box center [989, 230] width 29 height 29
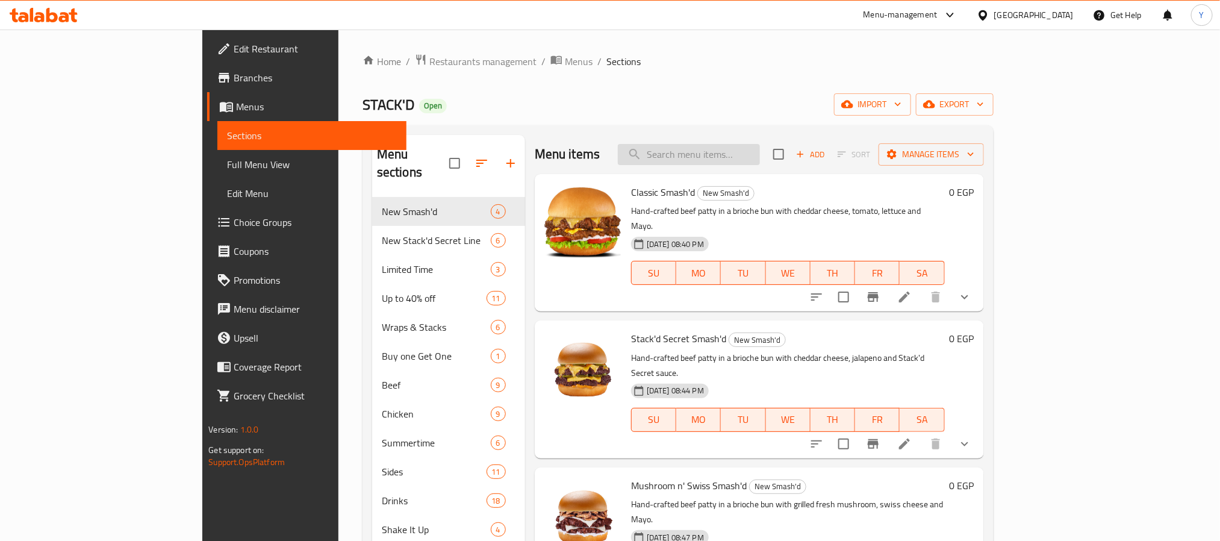
click at [760, 154] on input "search" at bounding box center [689, 154] width 142 height 21
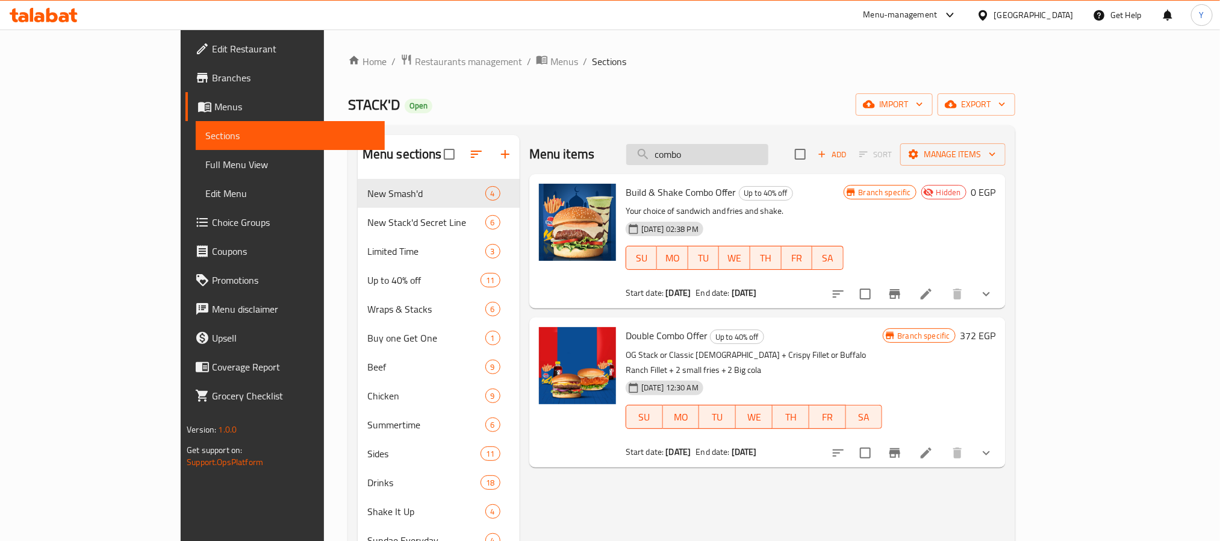
type input "combo"
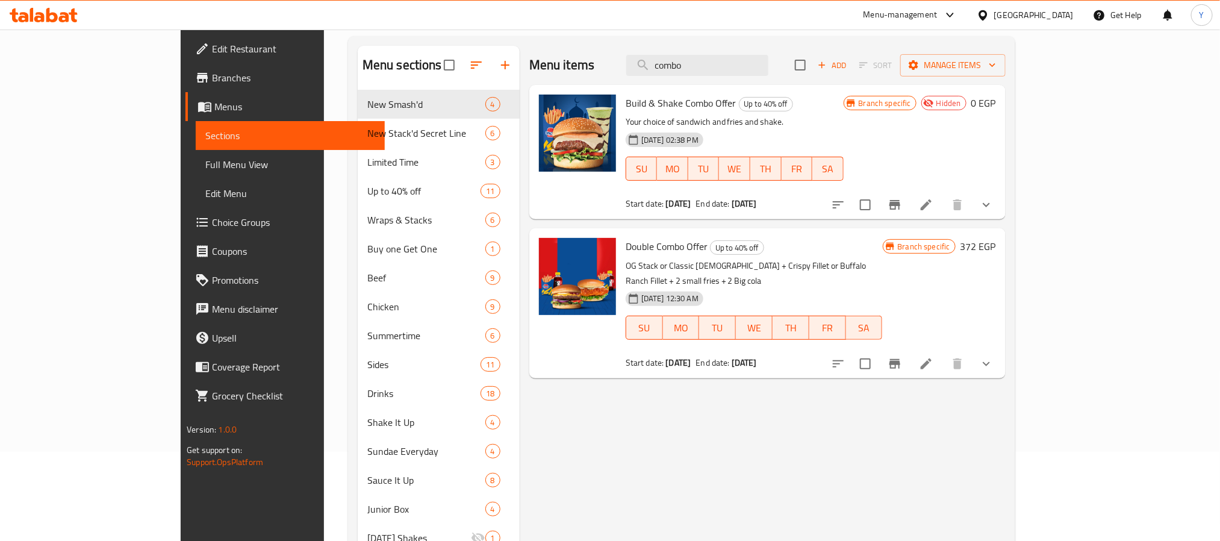
scroll to position [90, 0]
